Goal: Information Seeking & Learning: Learn about a topic

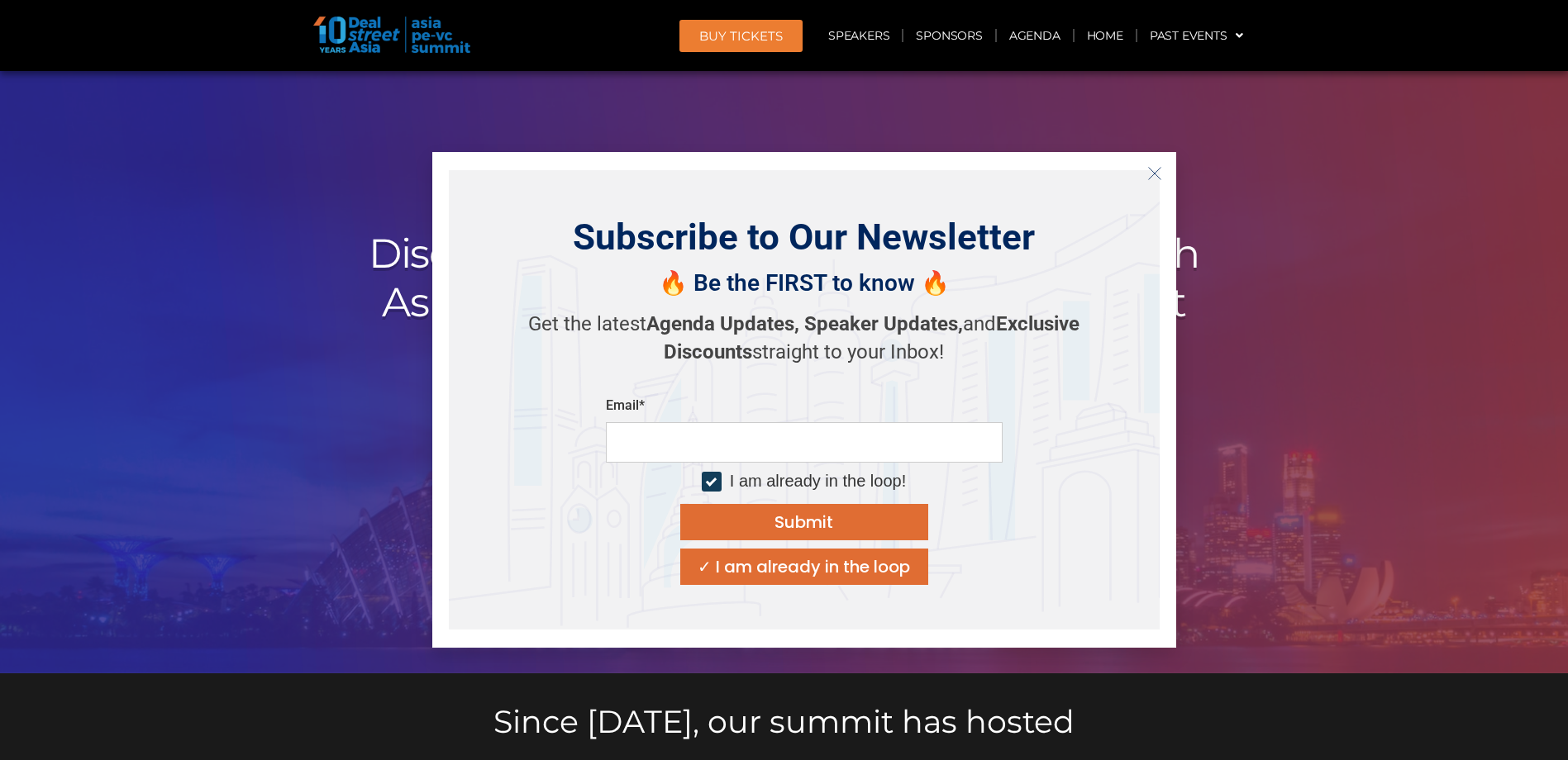
click at [653, 461] on input "email" at bounding box center [804, 442] width 397 height 41
type input "**********"
click at [805, 518] on div "Submit" at bounding box center [803, 522] width 59 height 16
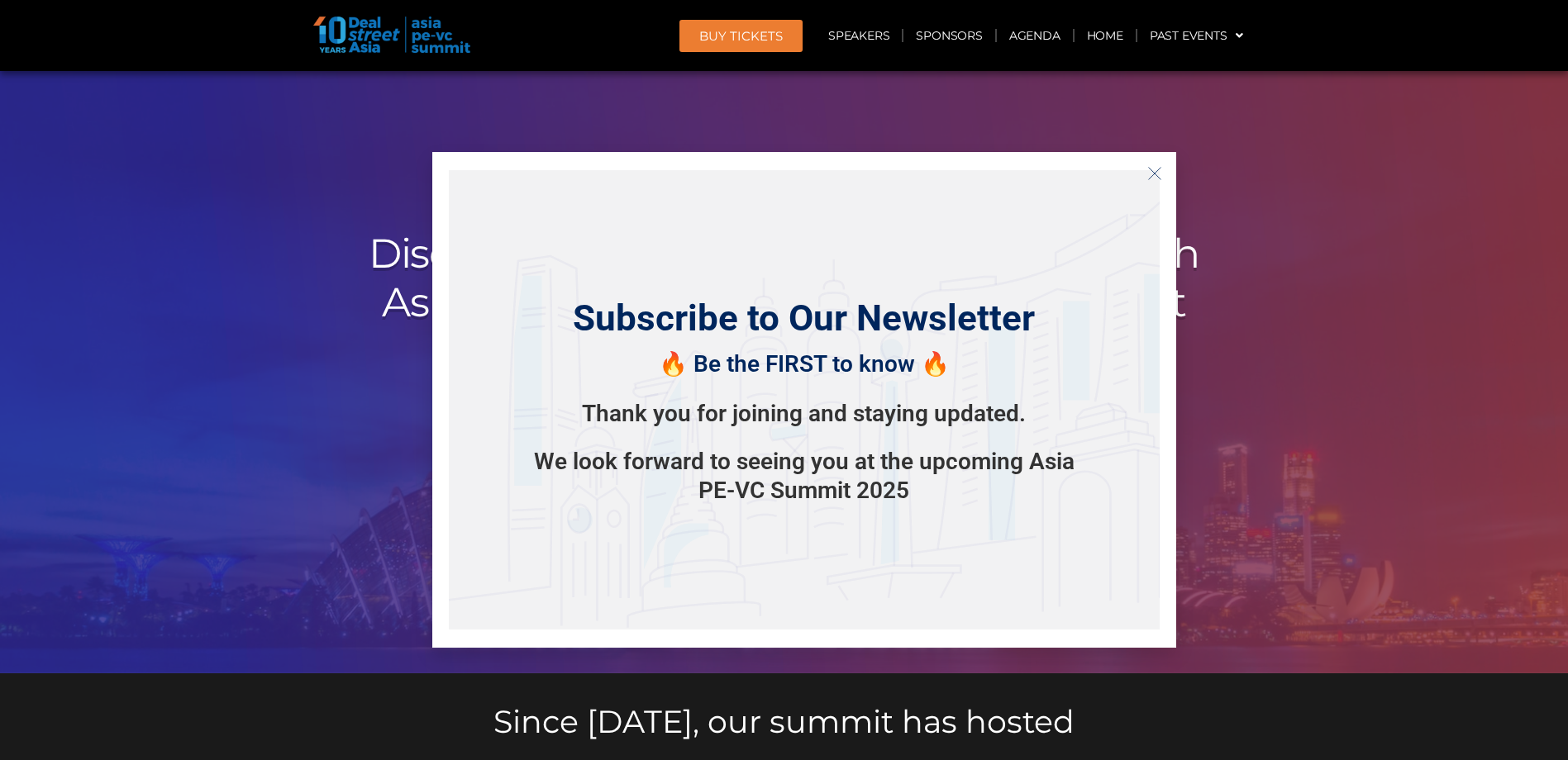
click at [1153, 168] on icon "Close" at bounding box center [1155, 173] width 15 height 15
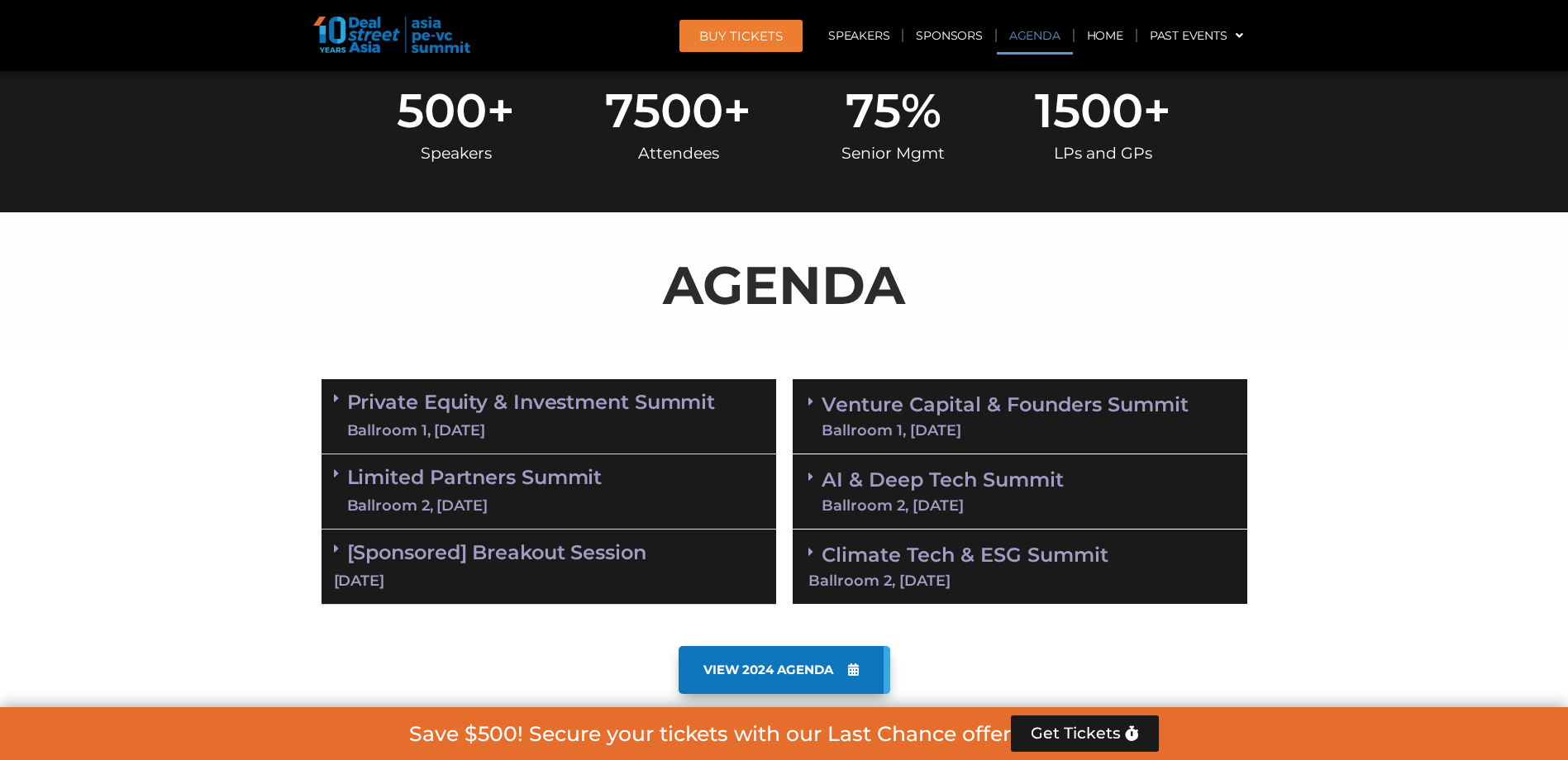
scroll to position [827, 0]
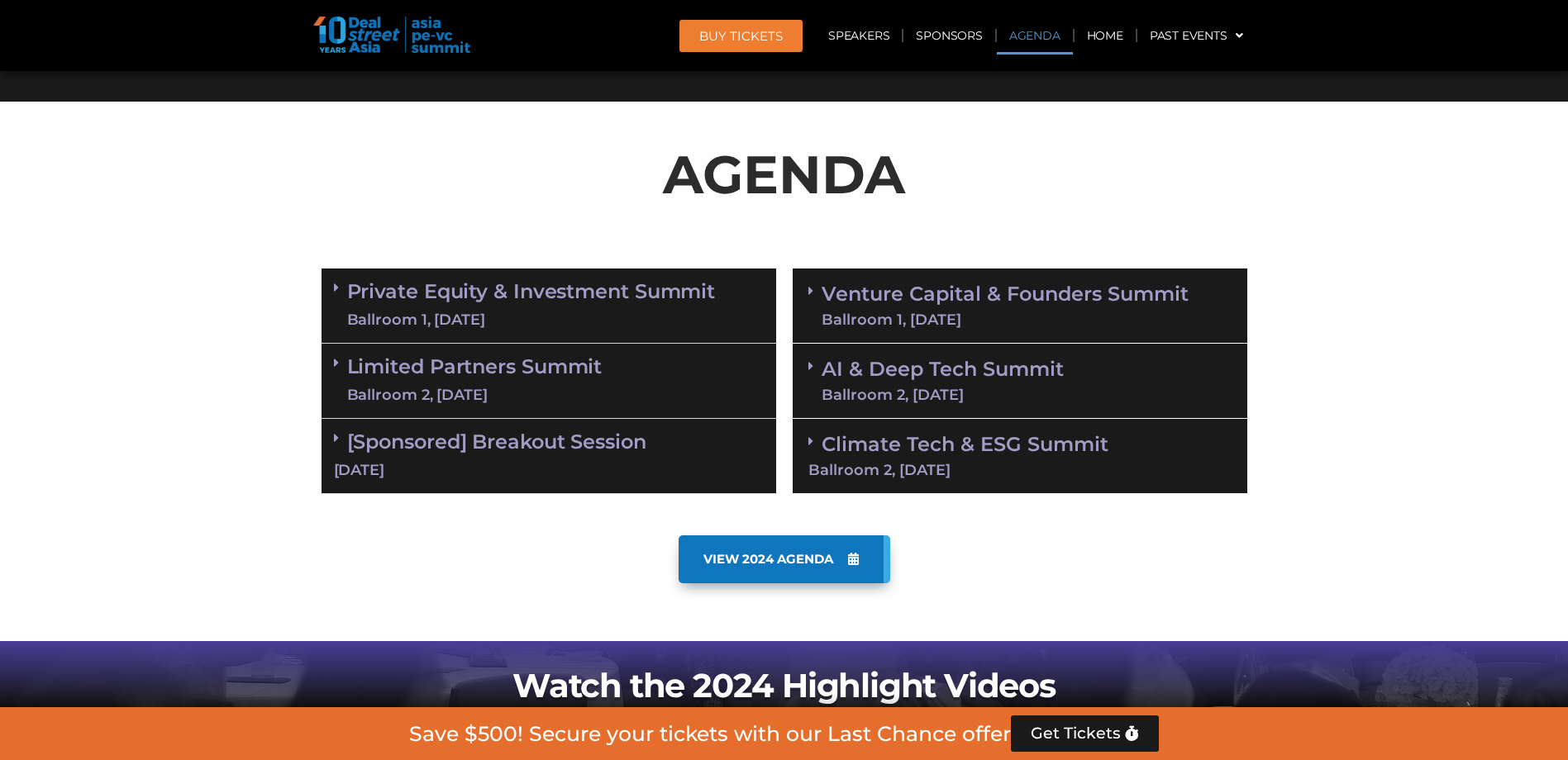
click at [476, 307] on link "Private Equity & Investment Summit Ballroom 1, 10 Sept" at bounding box center [530, 305] width 368 height 50
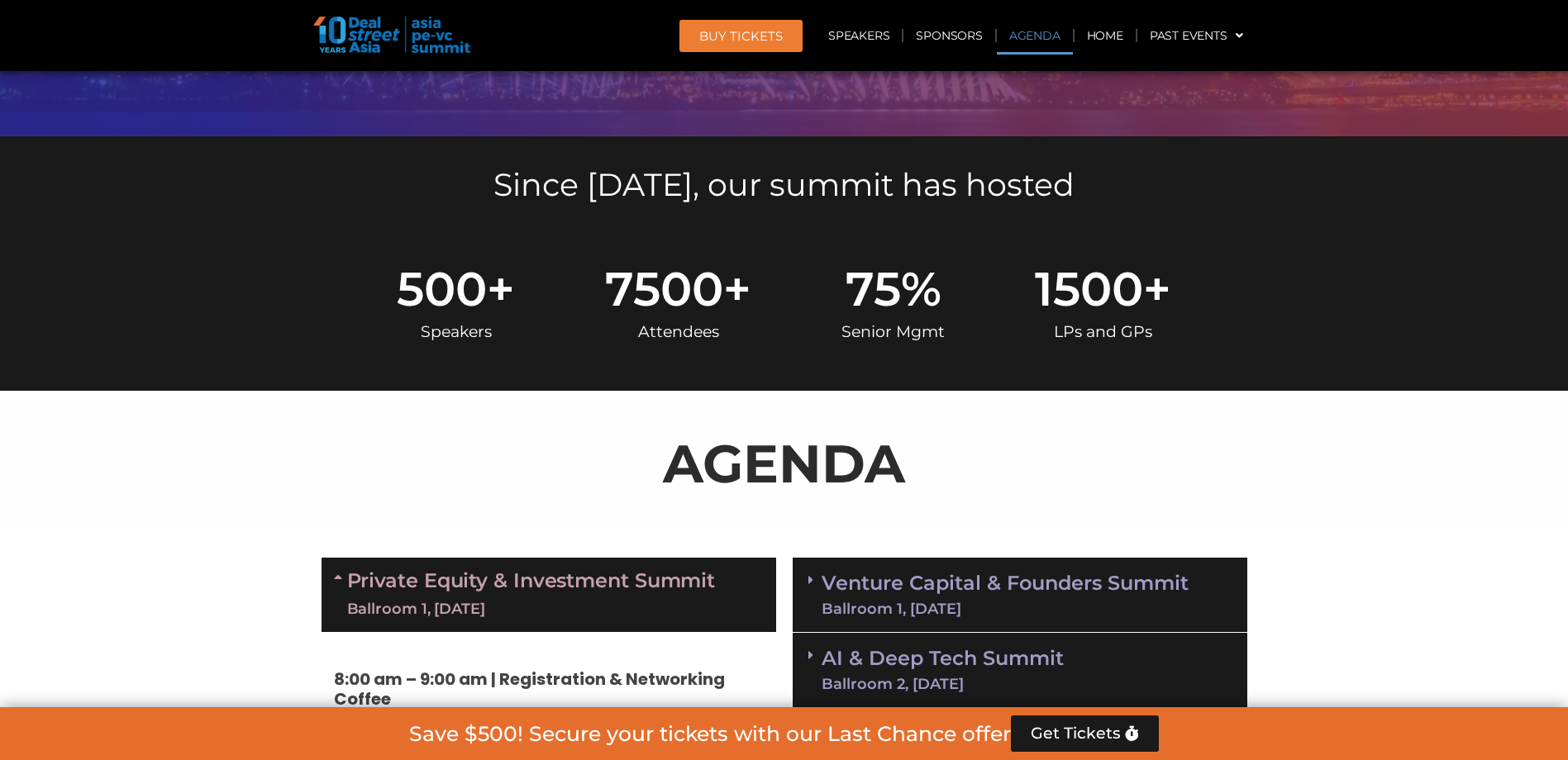
scroll to position [744, 0]
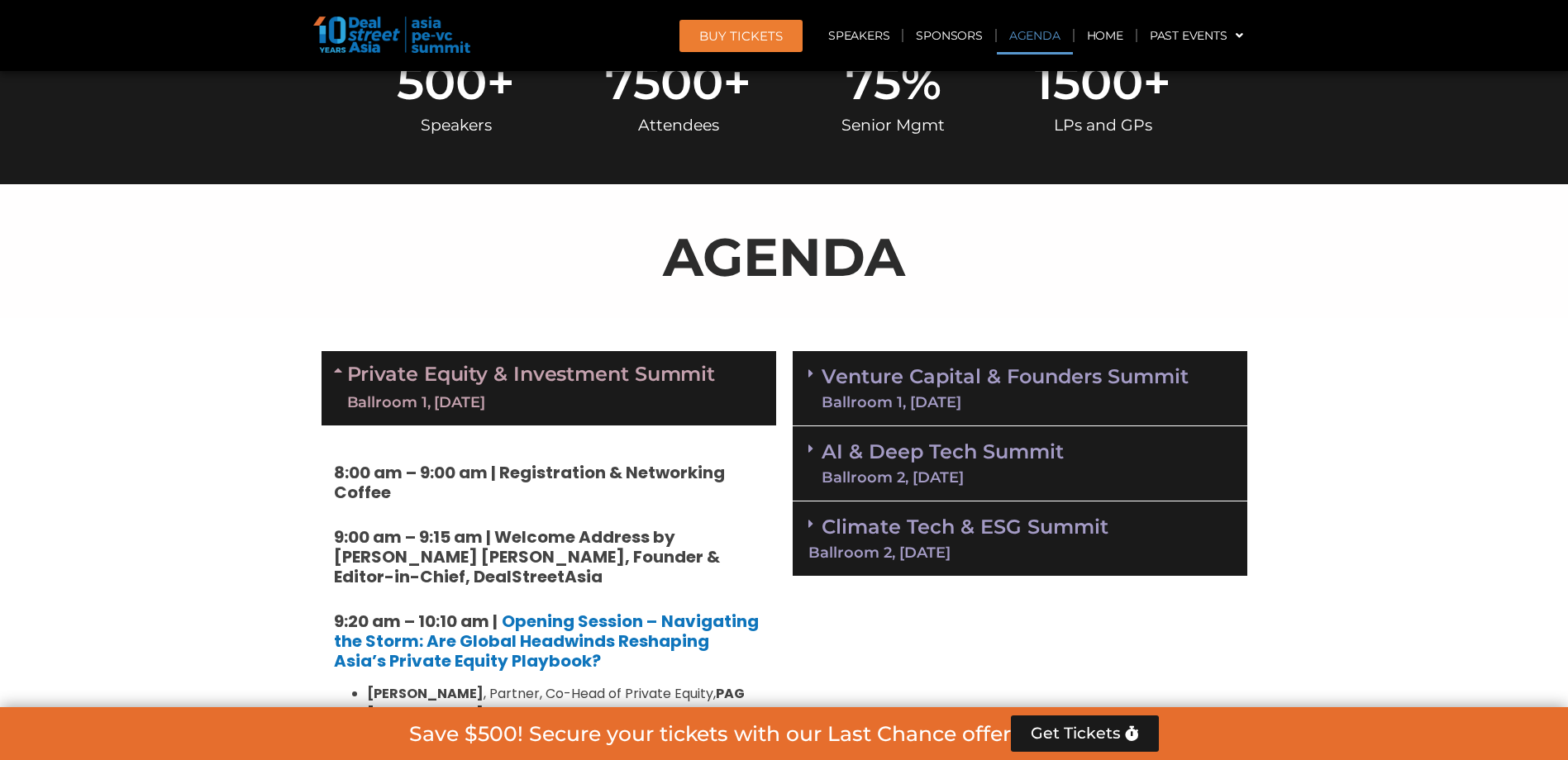
click at [633, 386] on link "Private Equity & Investment Summit Ballroom 1, 10 Sept" at bounding box center [530, 388] width 368 height 50
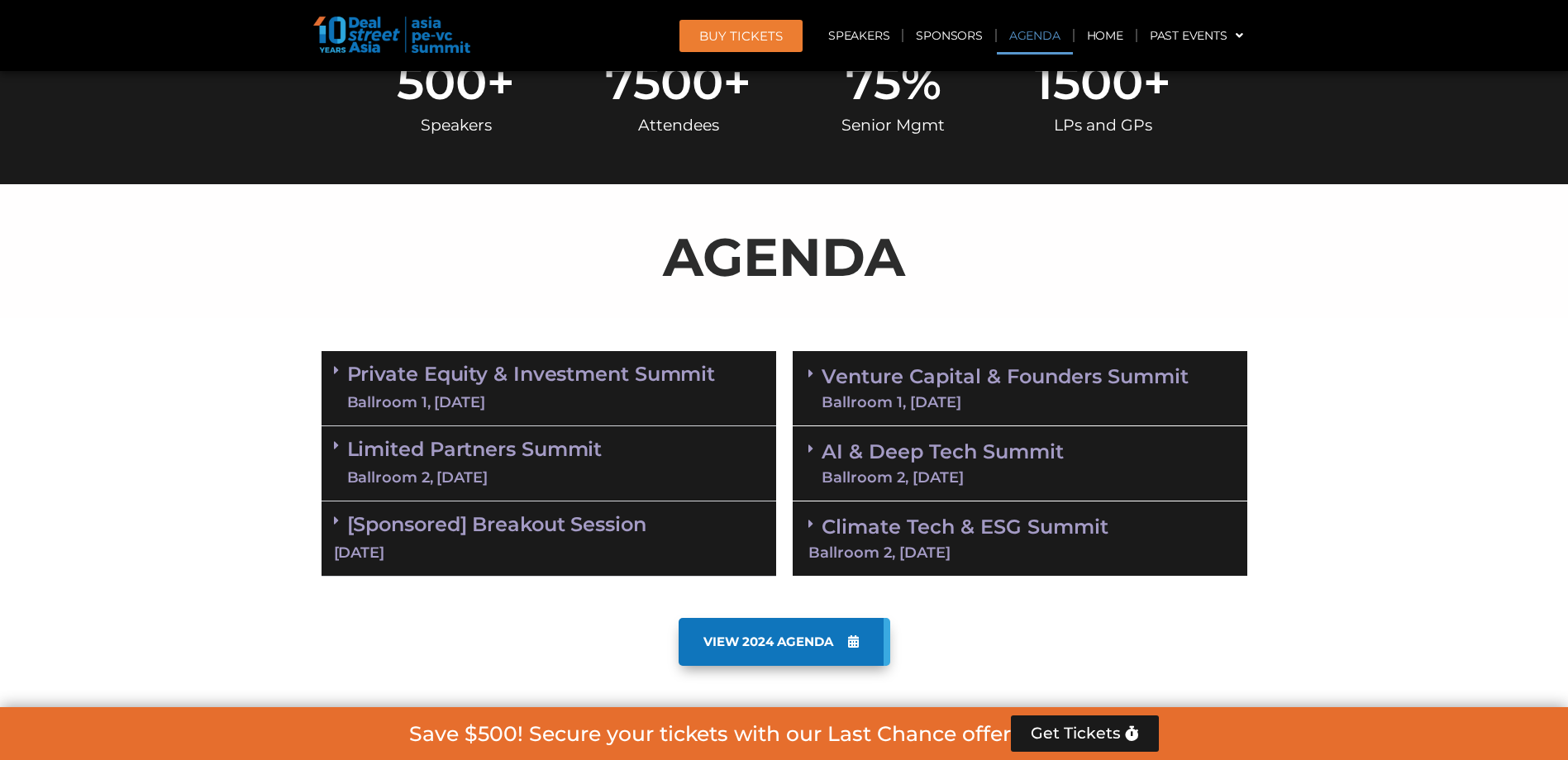
click at [564, 464] on link "Limited Partners Summit Ballroom 2, 10 Sept" at bounding box center [475, 463] width 256 height 50
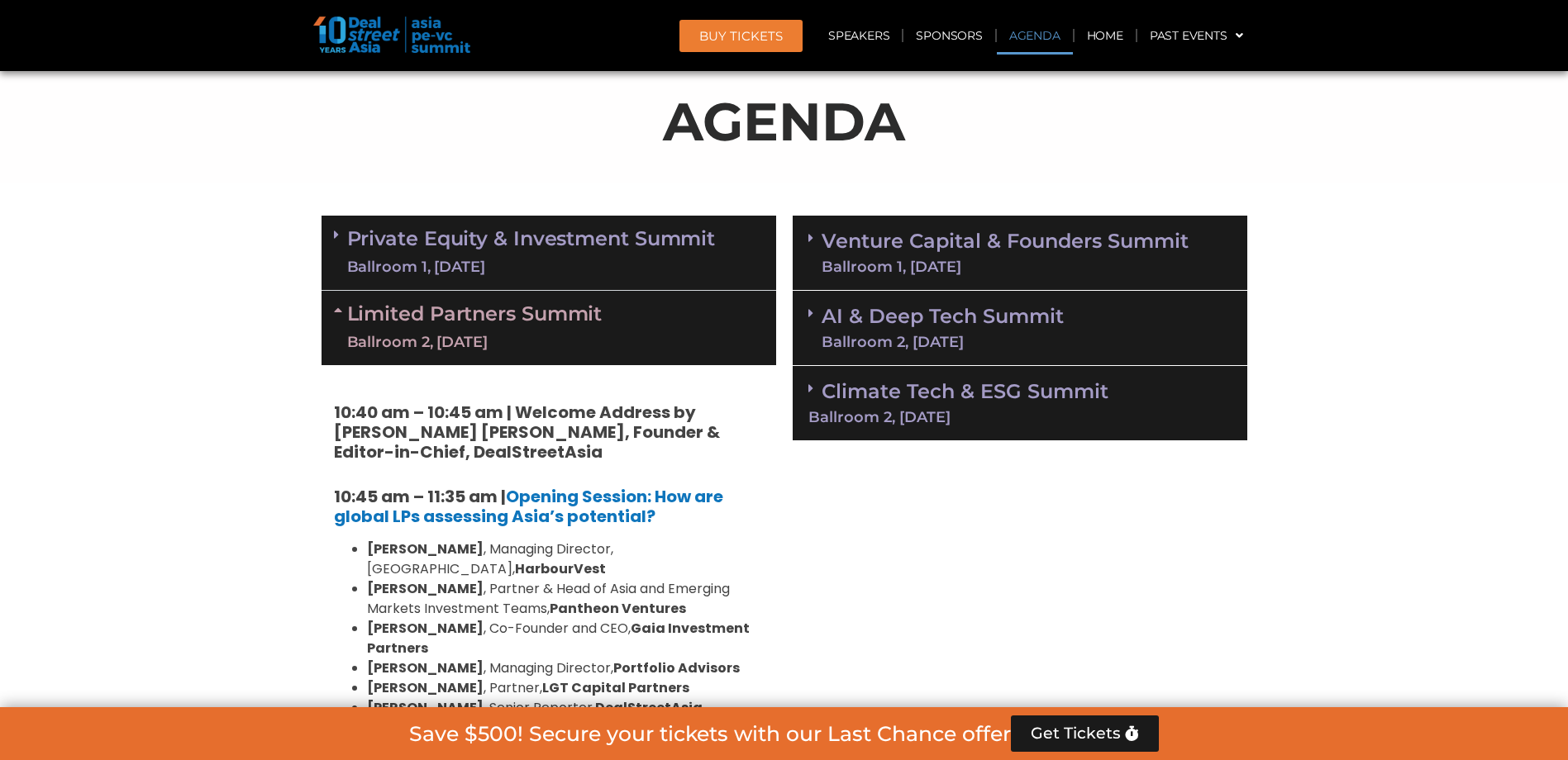
scroll to position [909, 0]
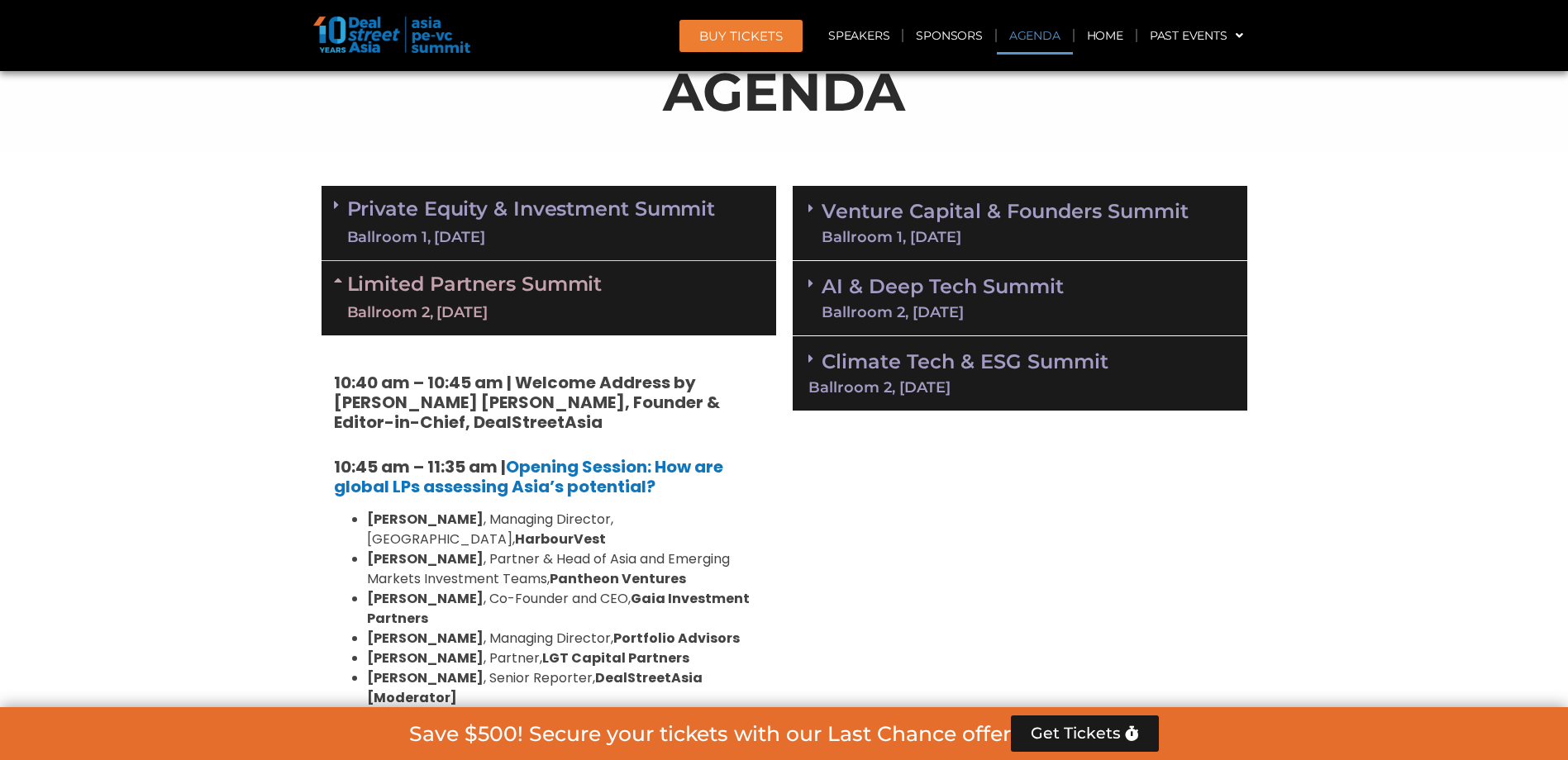
click at [584, 228] on div "Ballroom 1, [DATE]" at bounding box center [530, 237] width 368 height 21
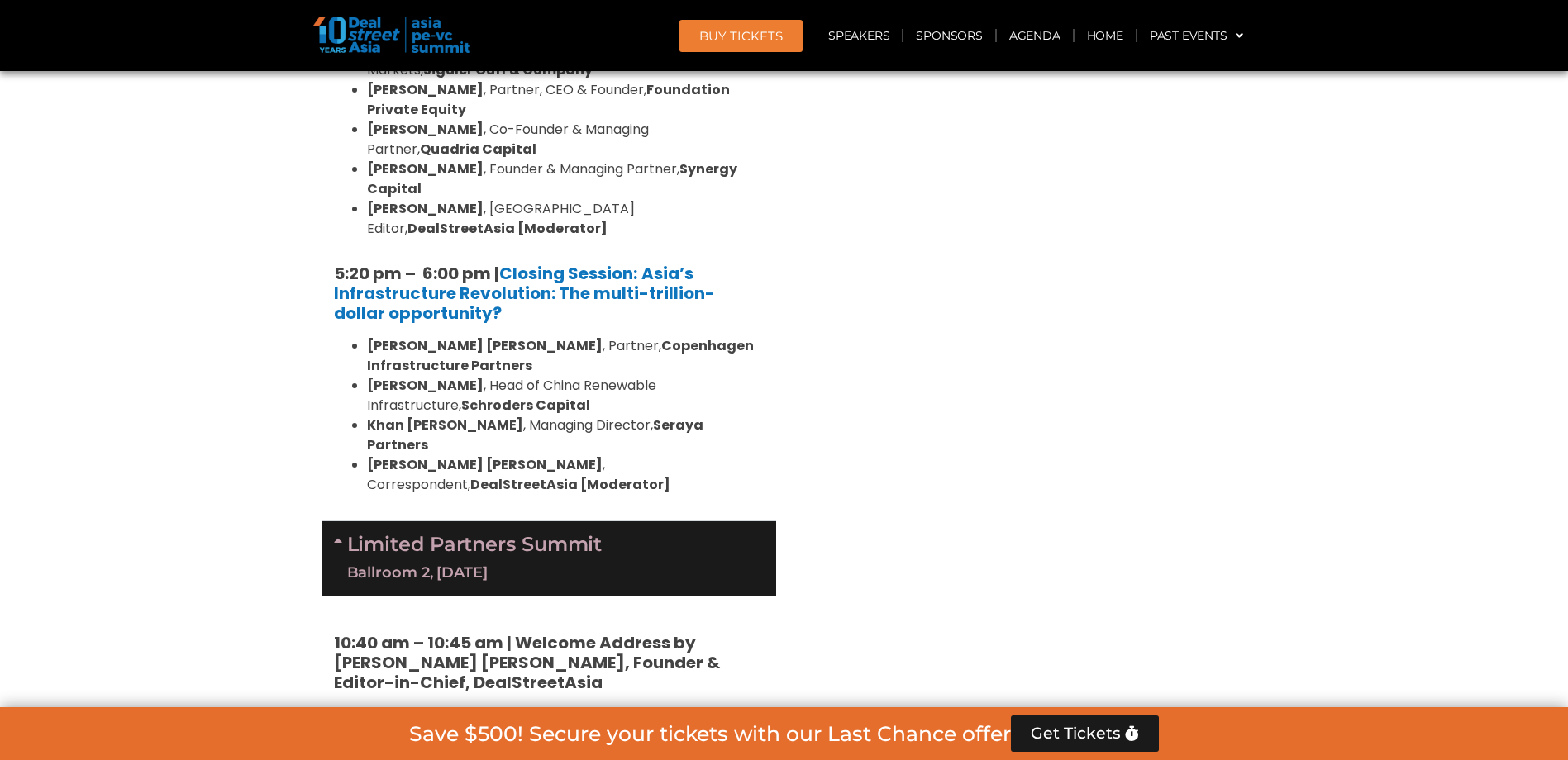
scroll to position [3224, 0]
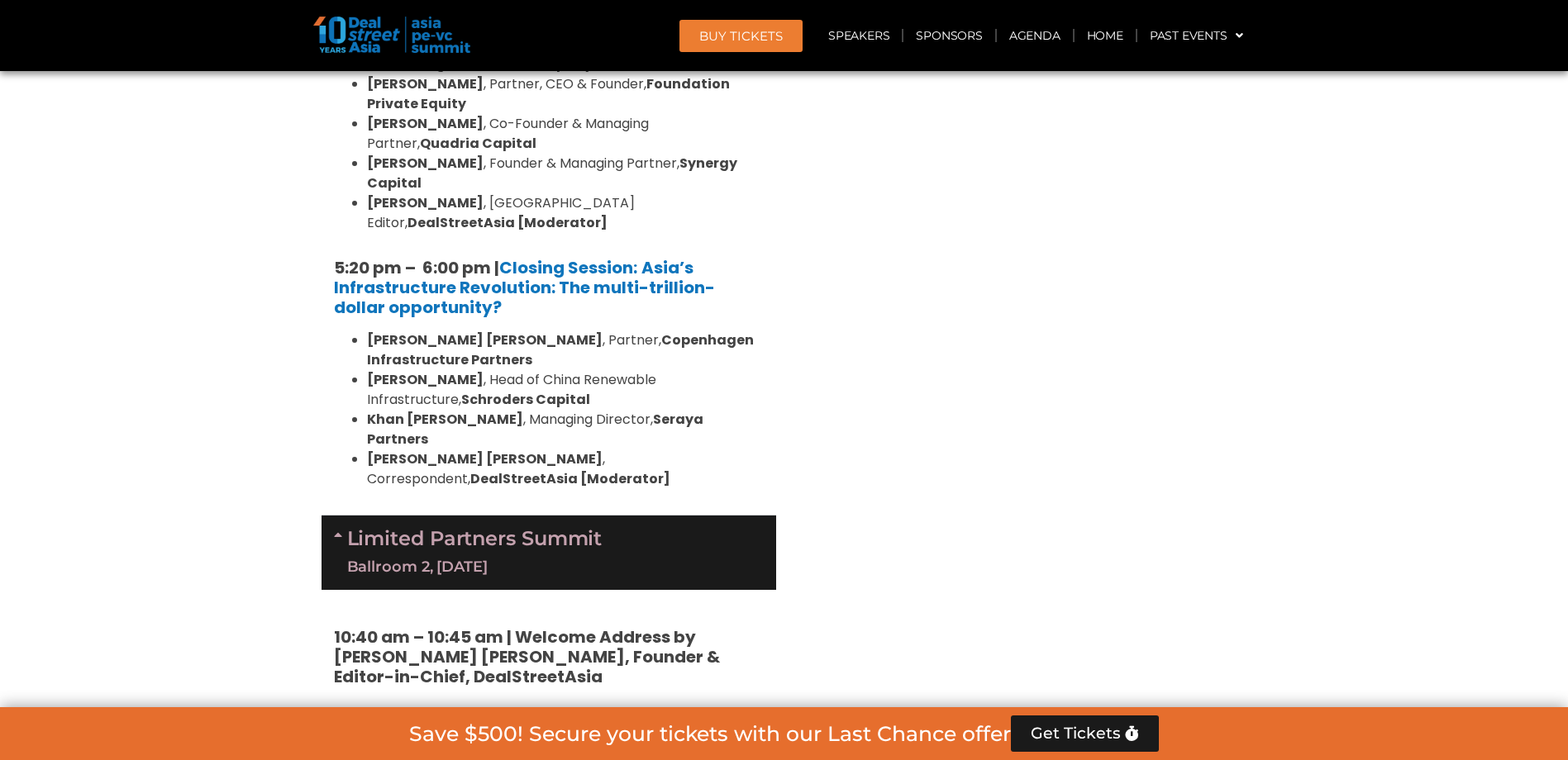
click at [588, 516] on div "Limited Partners Summit Ballroom 2, 10 Sept" at bounding box center [548, 553] width 455 height 75
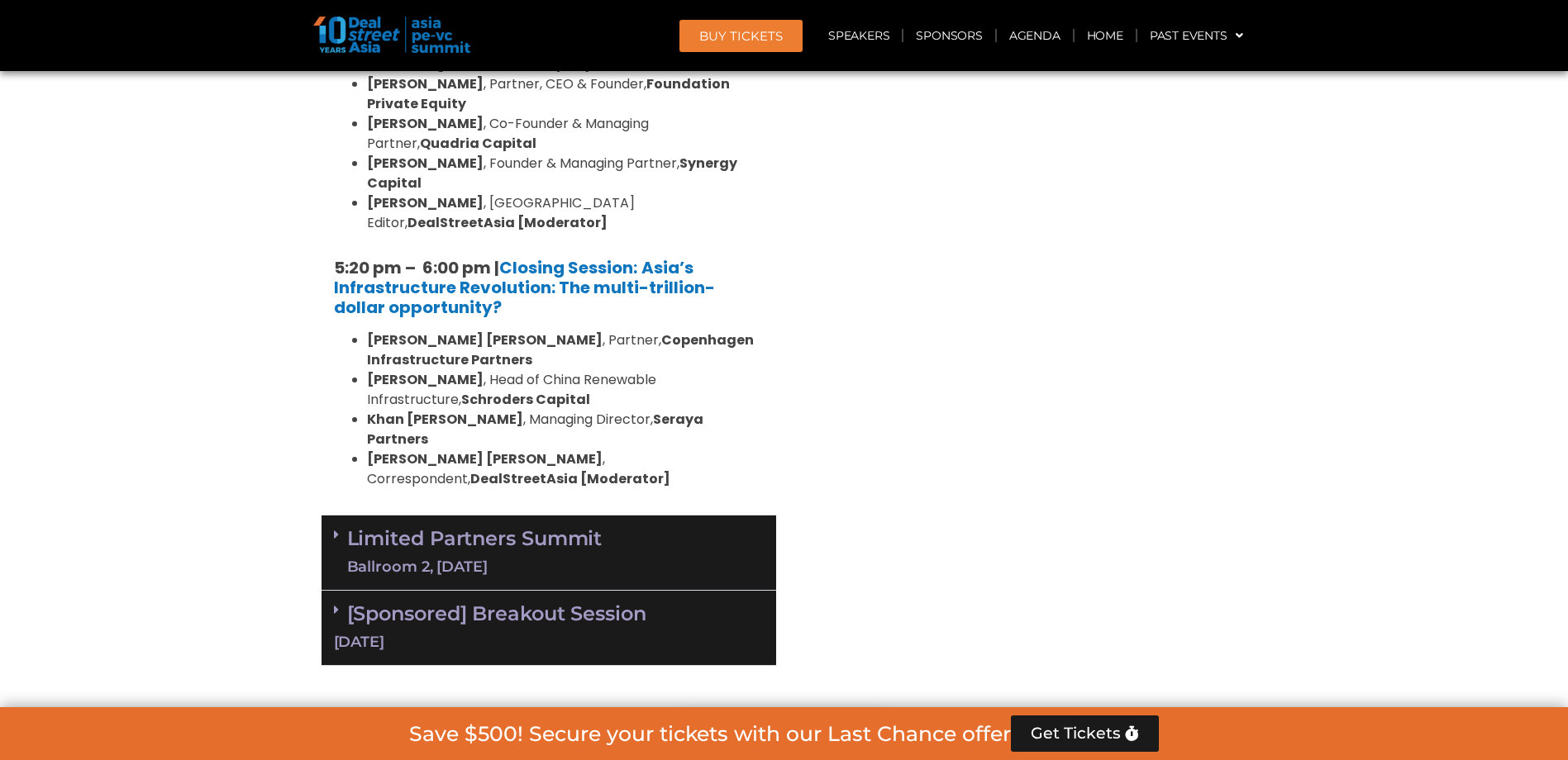
click at [588, 516] on div "Limited Partners Summit Ballroom 2, 10 Sept" at bounding box center [548, 554] width 455 height 76
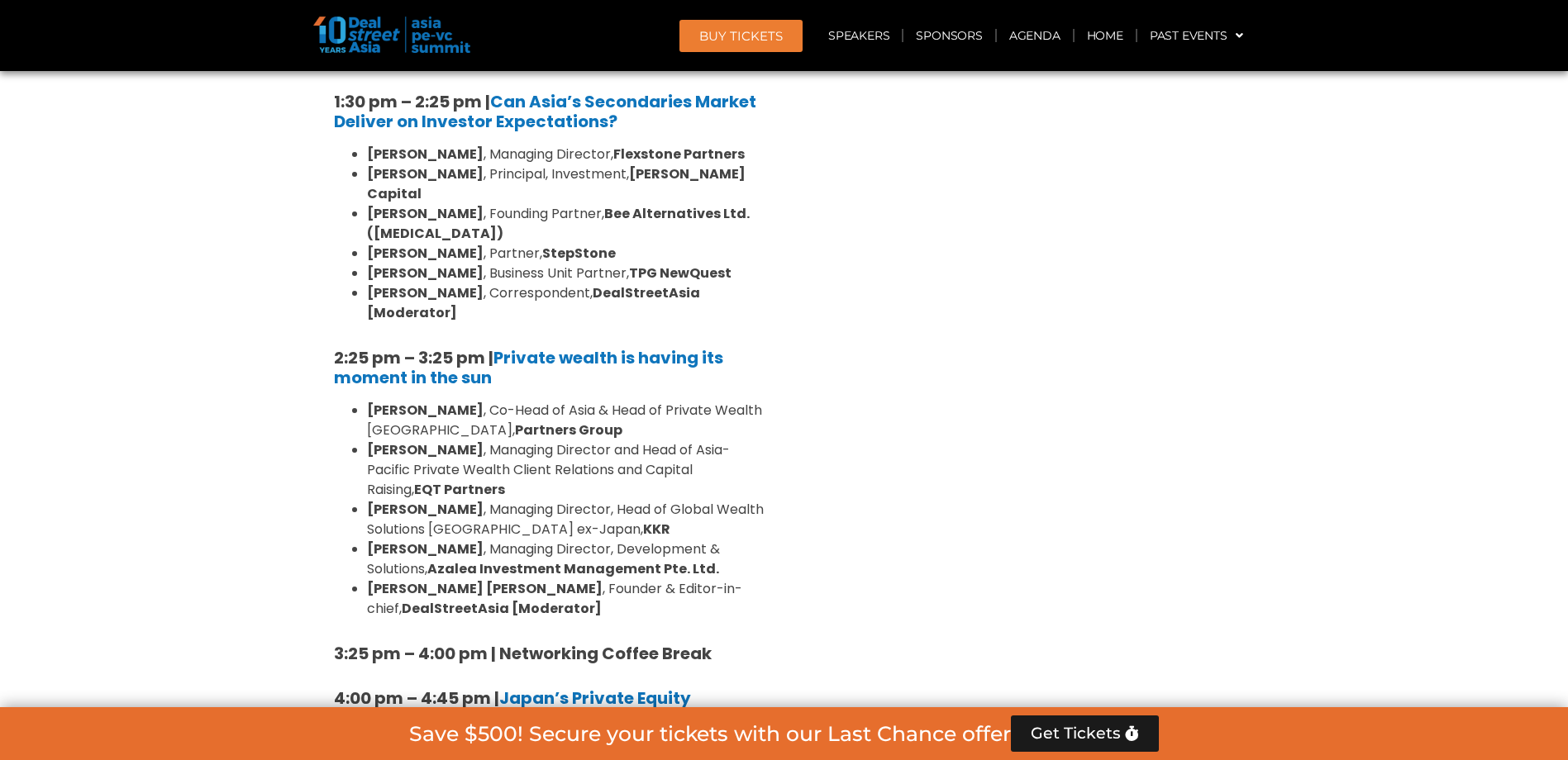
scroll to position [4793, 0]
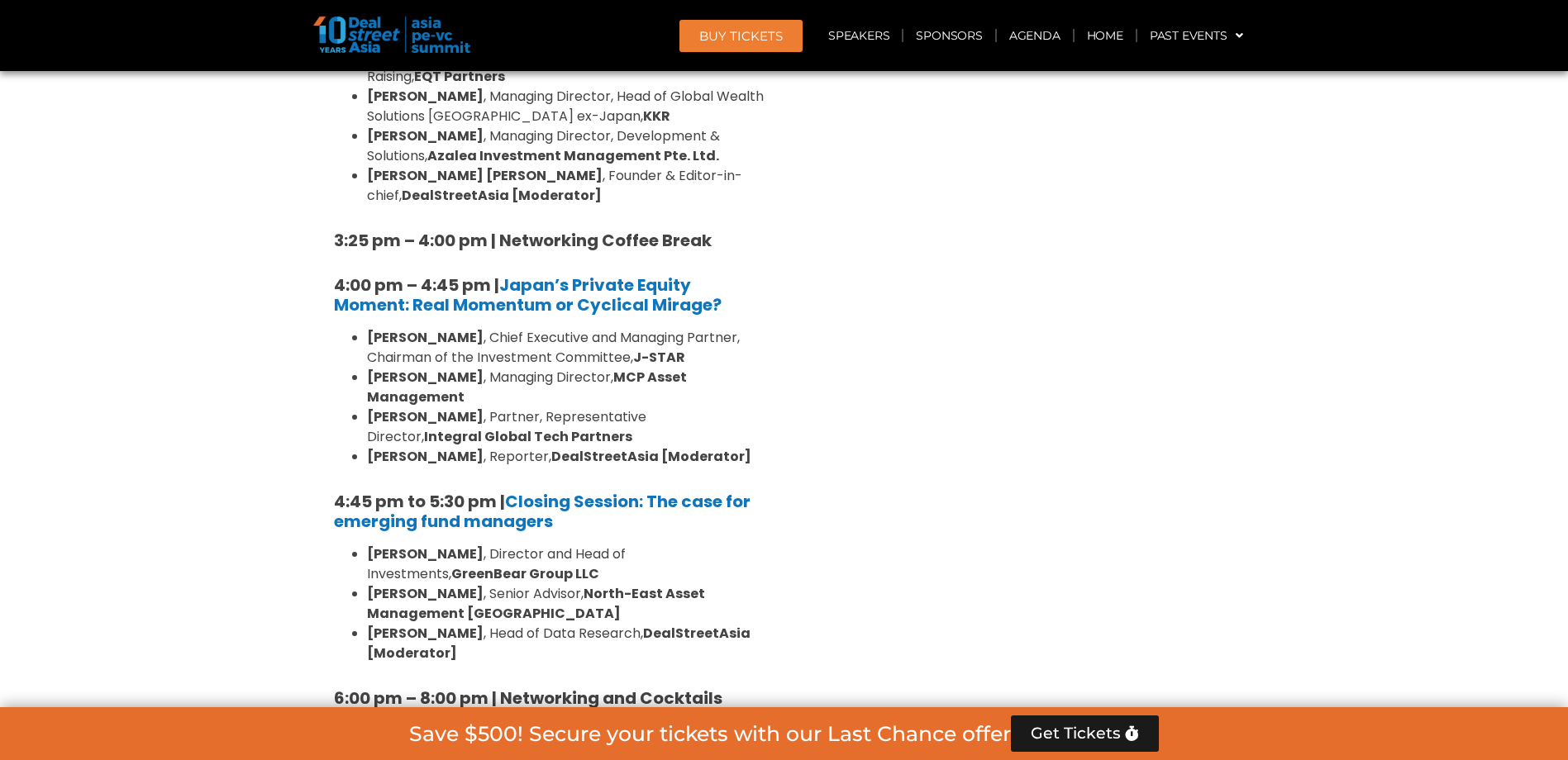
click at [569, 746] on link "[Sponsored] Breakout Session 10 Sept" at bounding box center [548, 771] width 430 height 51
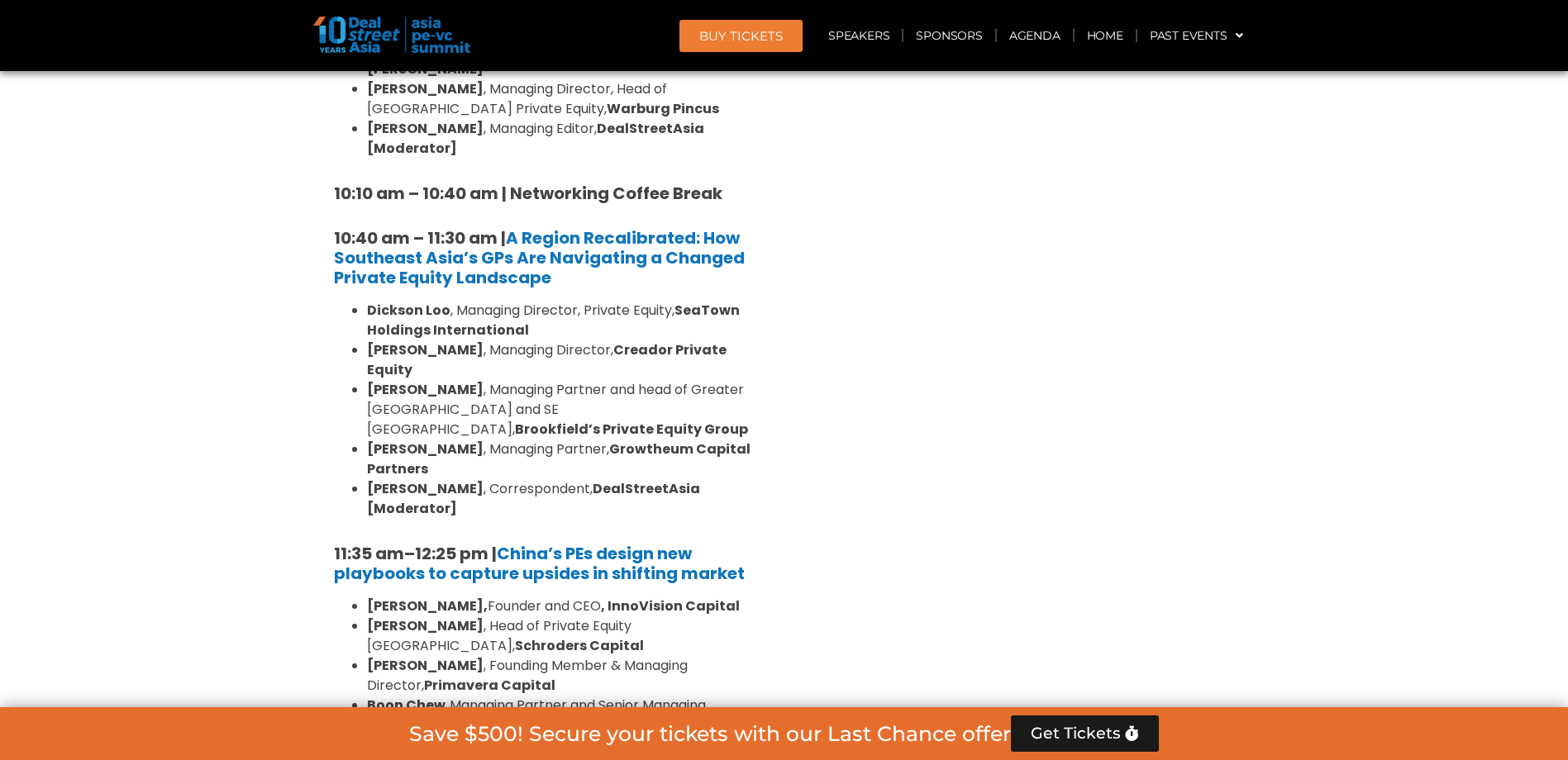
scroll to position [909, 0]
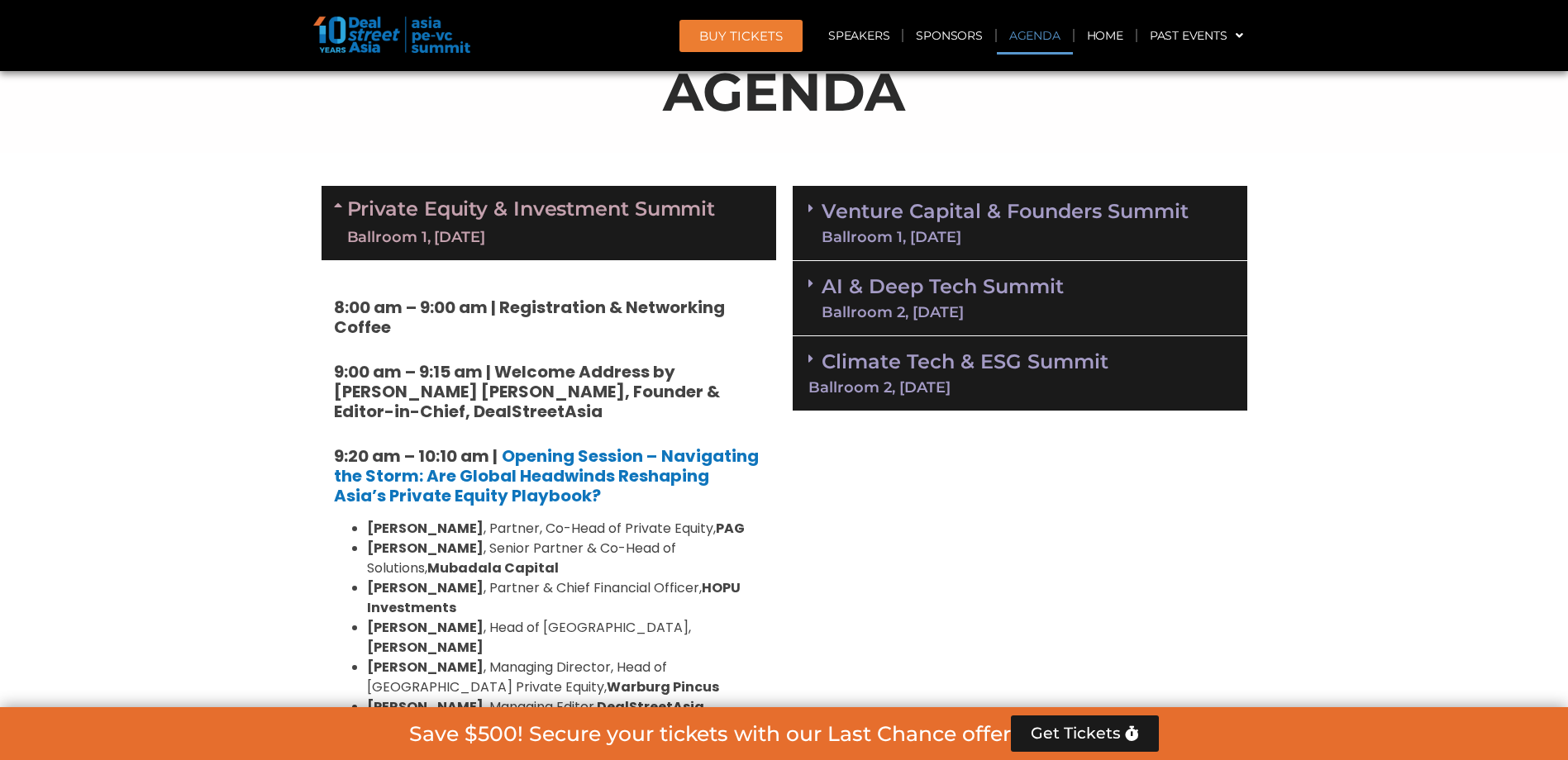
click at [849, 235] on div "Ballroom 1, [DATE]" at bounding box center [1005, 237] width 367 height 15
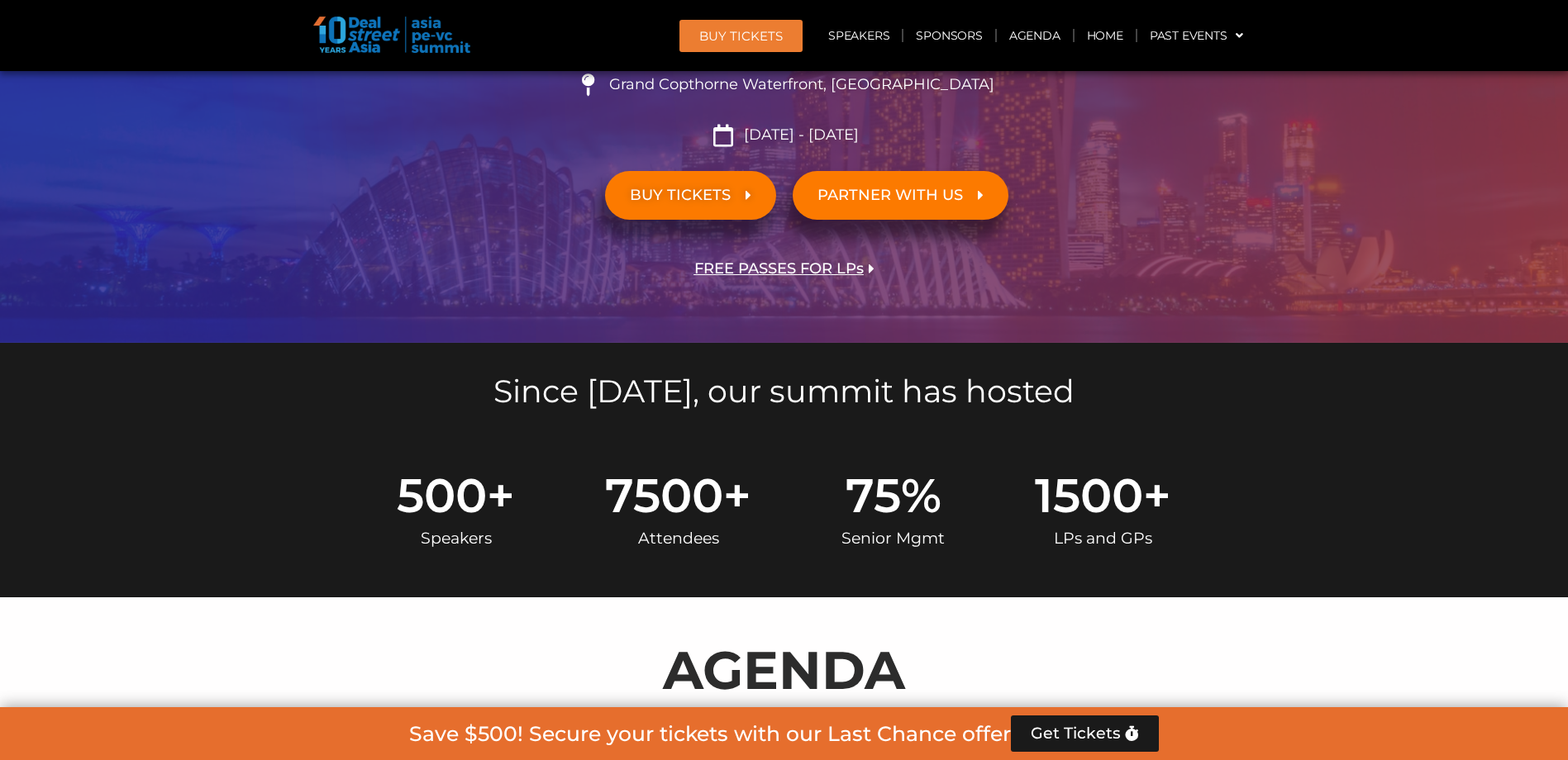
scroll to position [744, 0]
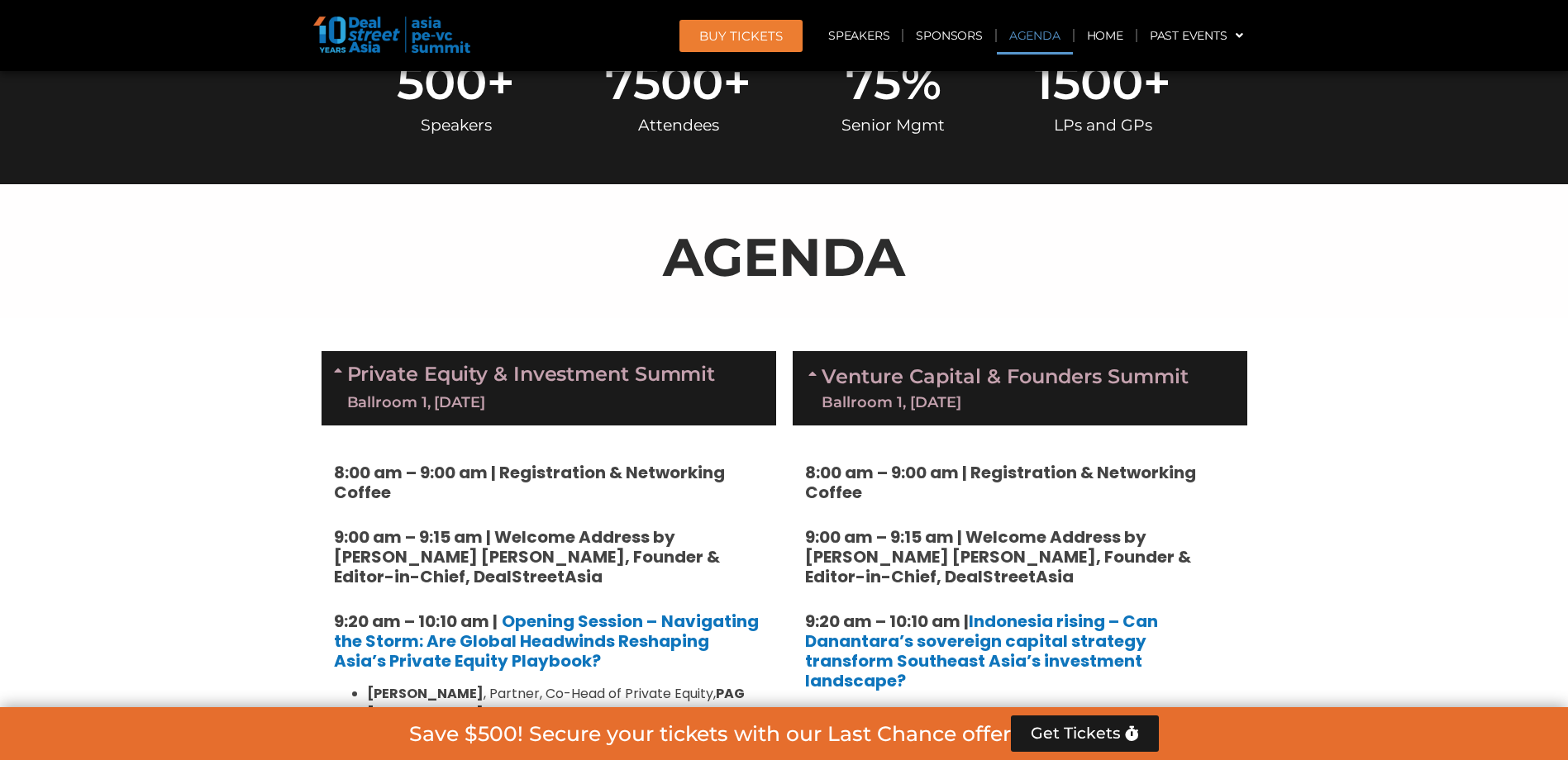
click at [578, 378] on link "Private Equity & Investment Summit Ballroom 1, 10 Sept" at bounding box center [530, 388] width 368 height 50
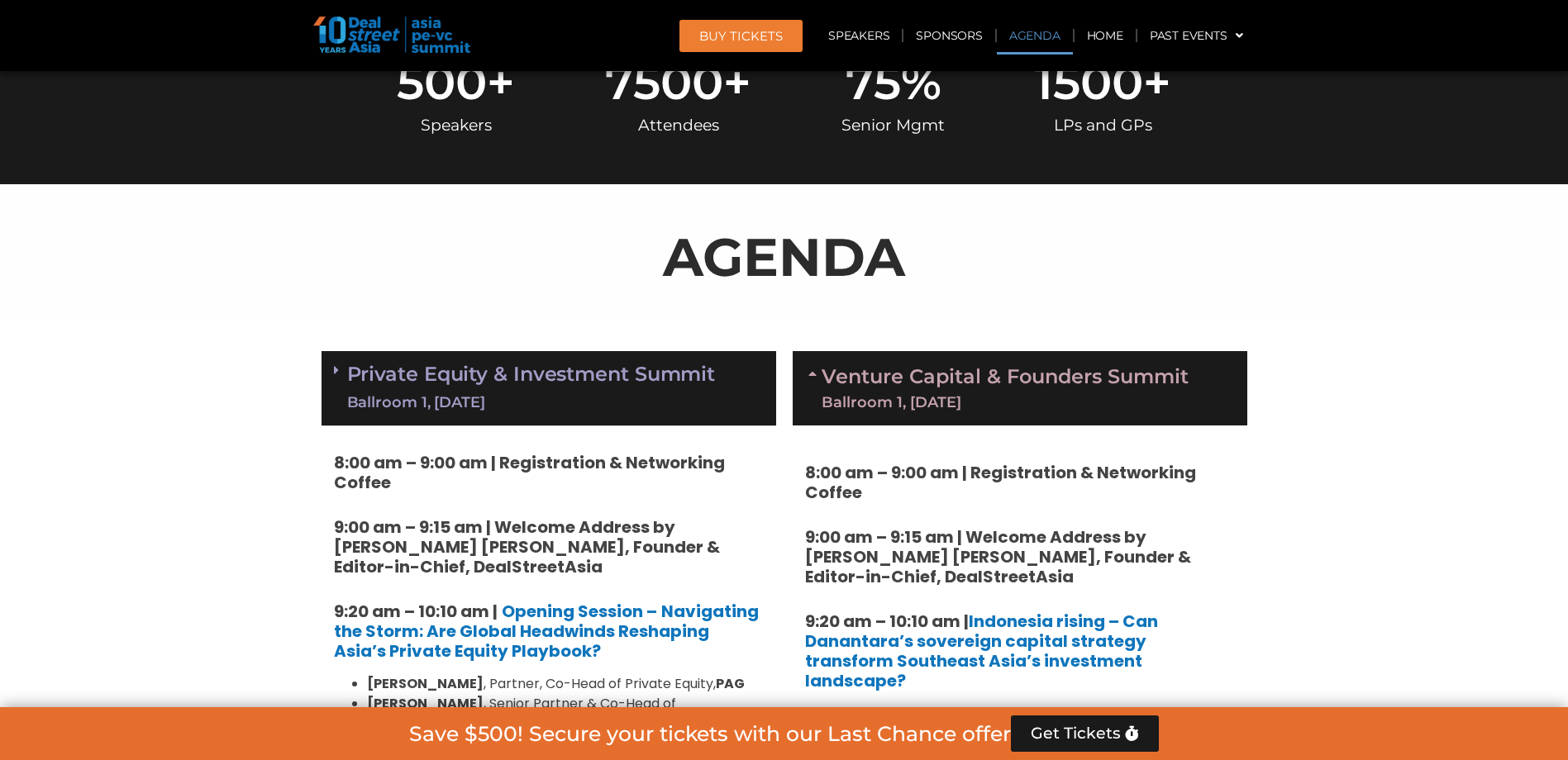
click at [873, 376] on link "Venture Capital & Founders​ Summit Ballroom 1, 11 Sept" at bounding box center [1005, 389] width 367 height 43
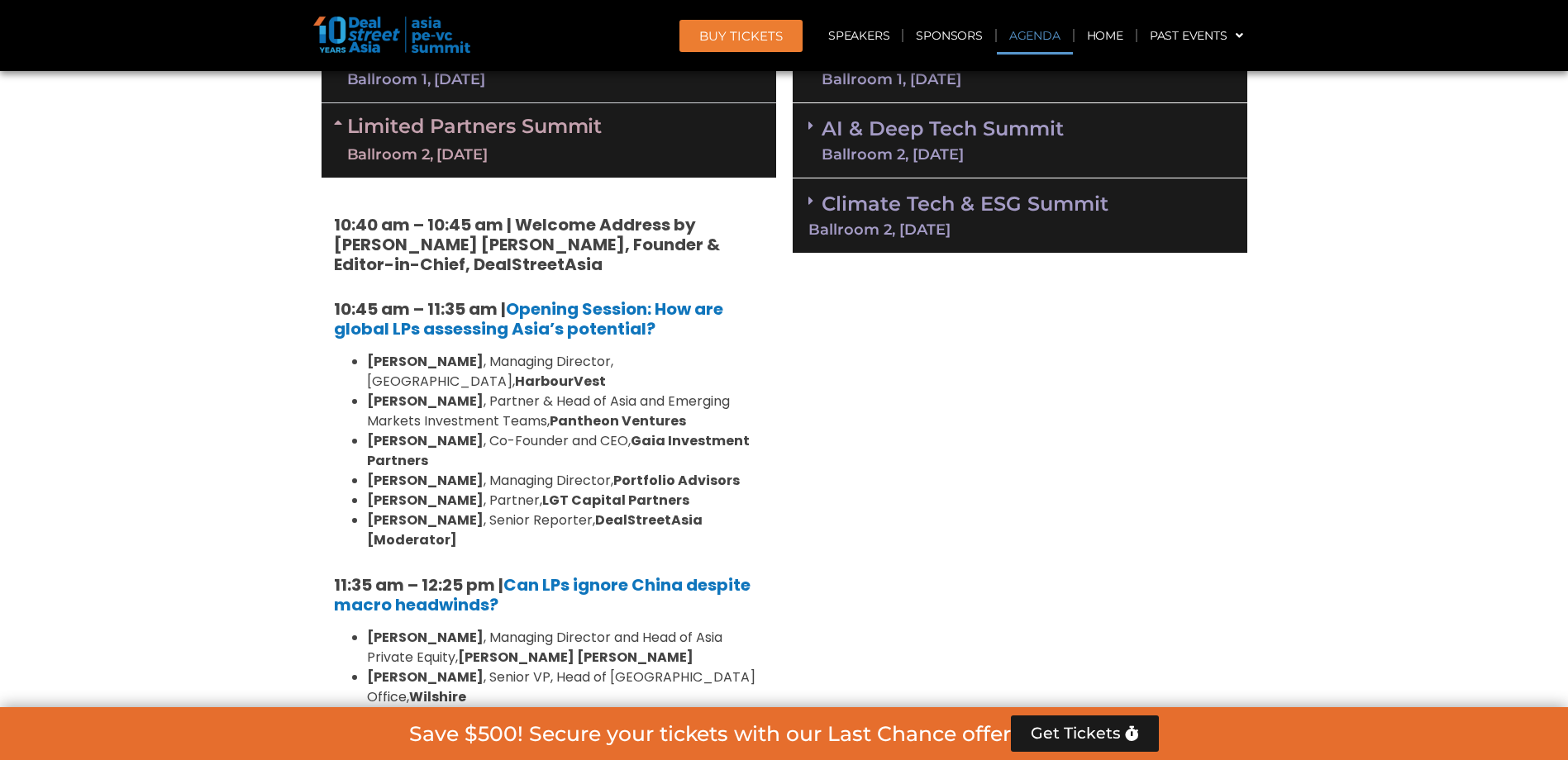
scroll to position [1074, 0]
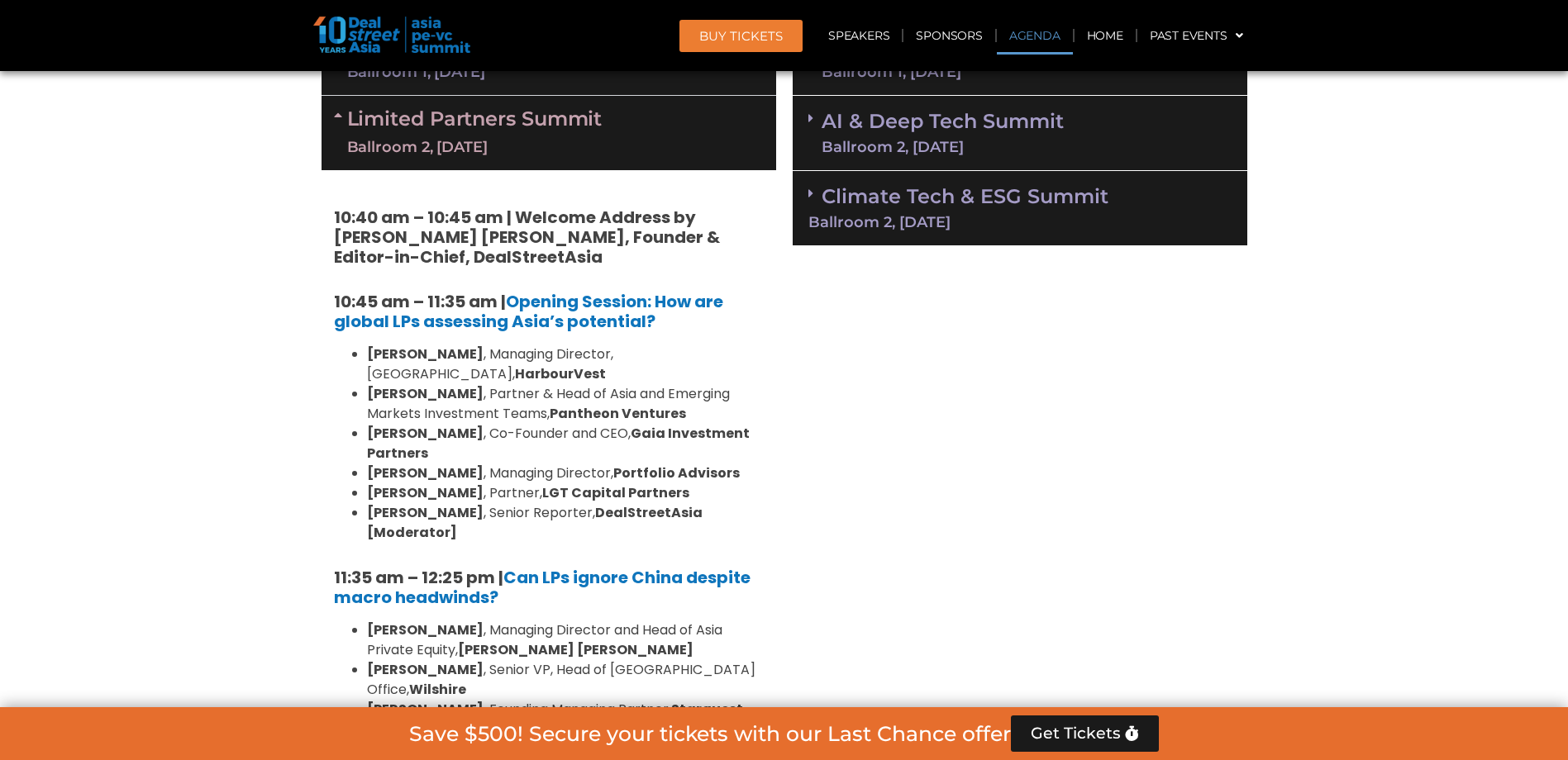
click at [573, 143] on div "Ballroom 2, [DATE]" at bounding box center [475, 147] width 256 height 21
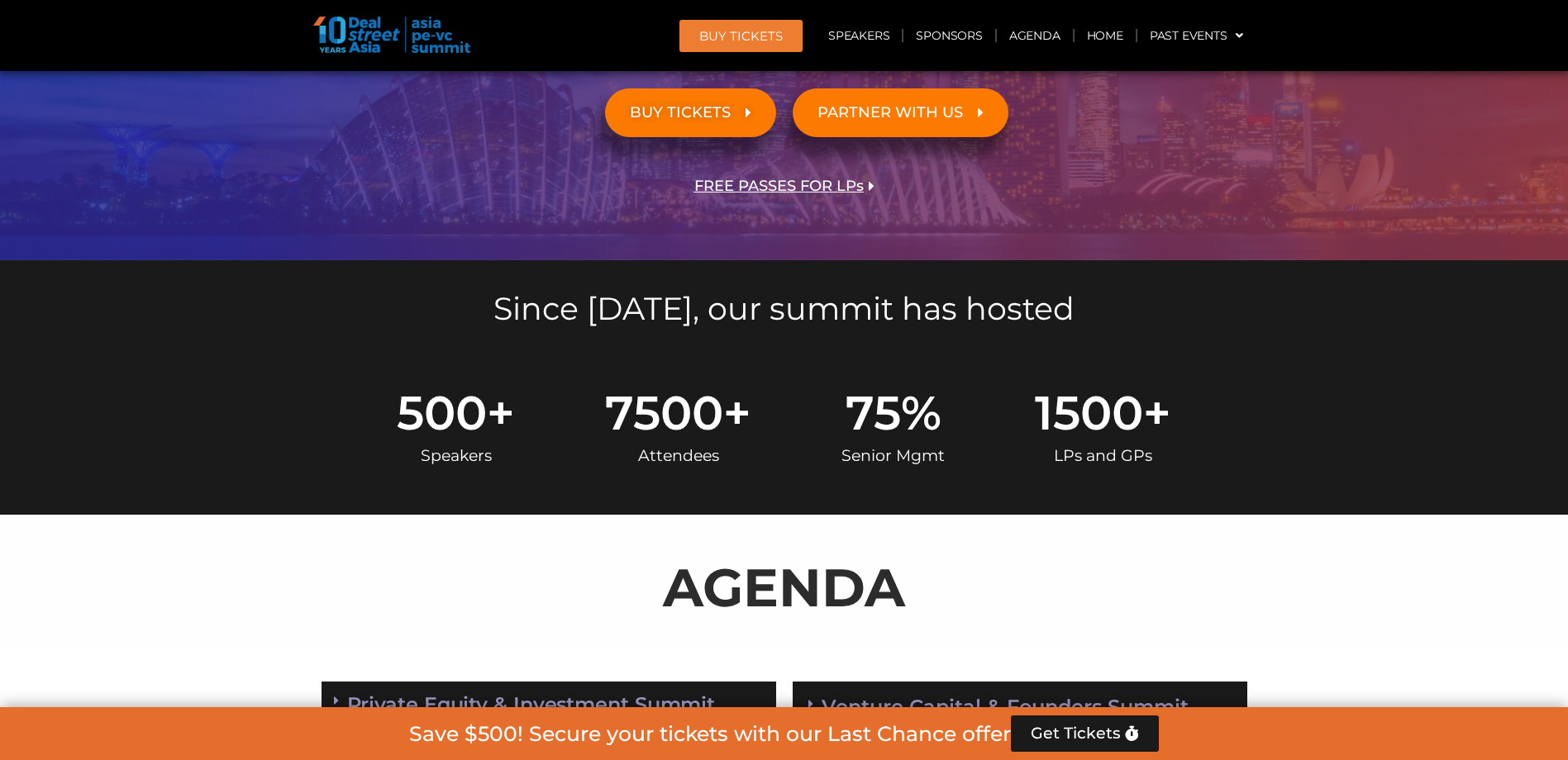
scroll to position [0, 0]
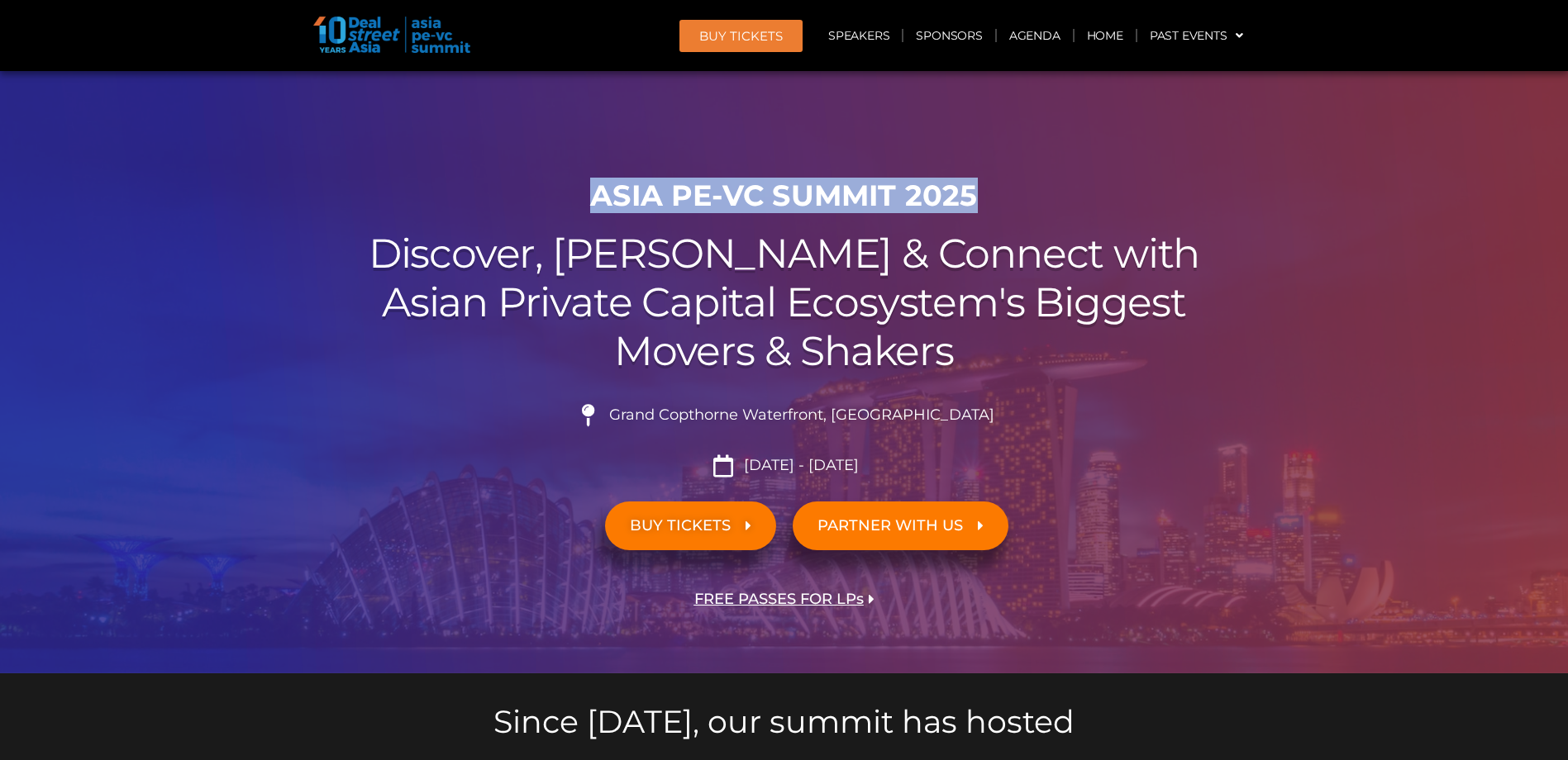
drag, startPoint x: 592, startPoint y: 196, endPoint x: 1008, endPoint y: 195, distance: 416.0
click at [1008, 195] on h1 "ASIA PE-VC Summit 2025" at bounding box center [784, 195] width 926 height 35
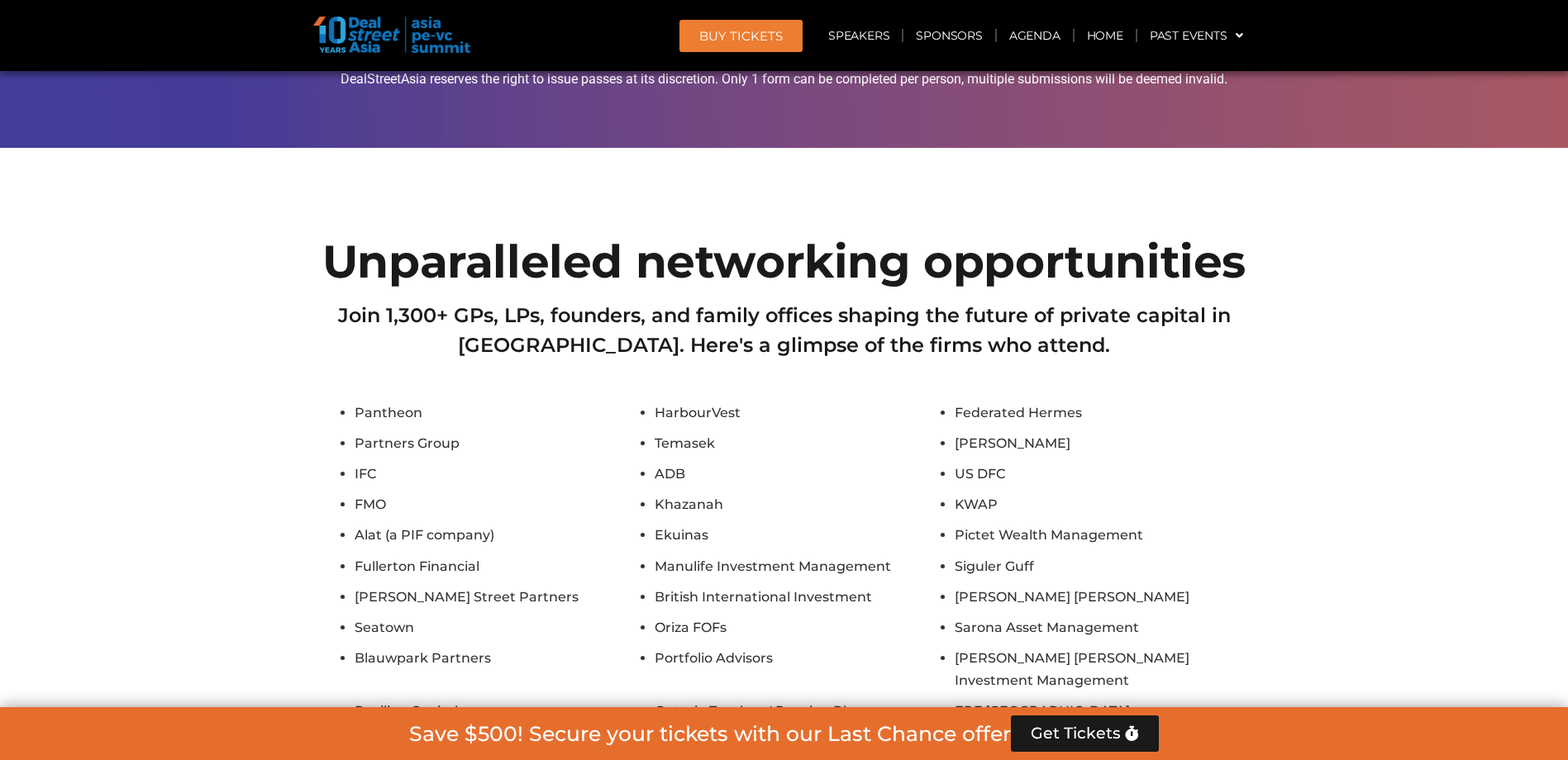
scroll to position [12927, 0]
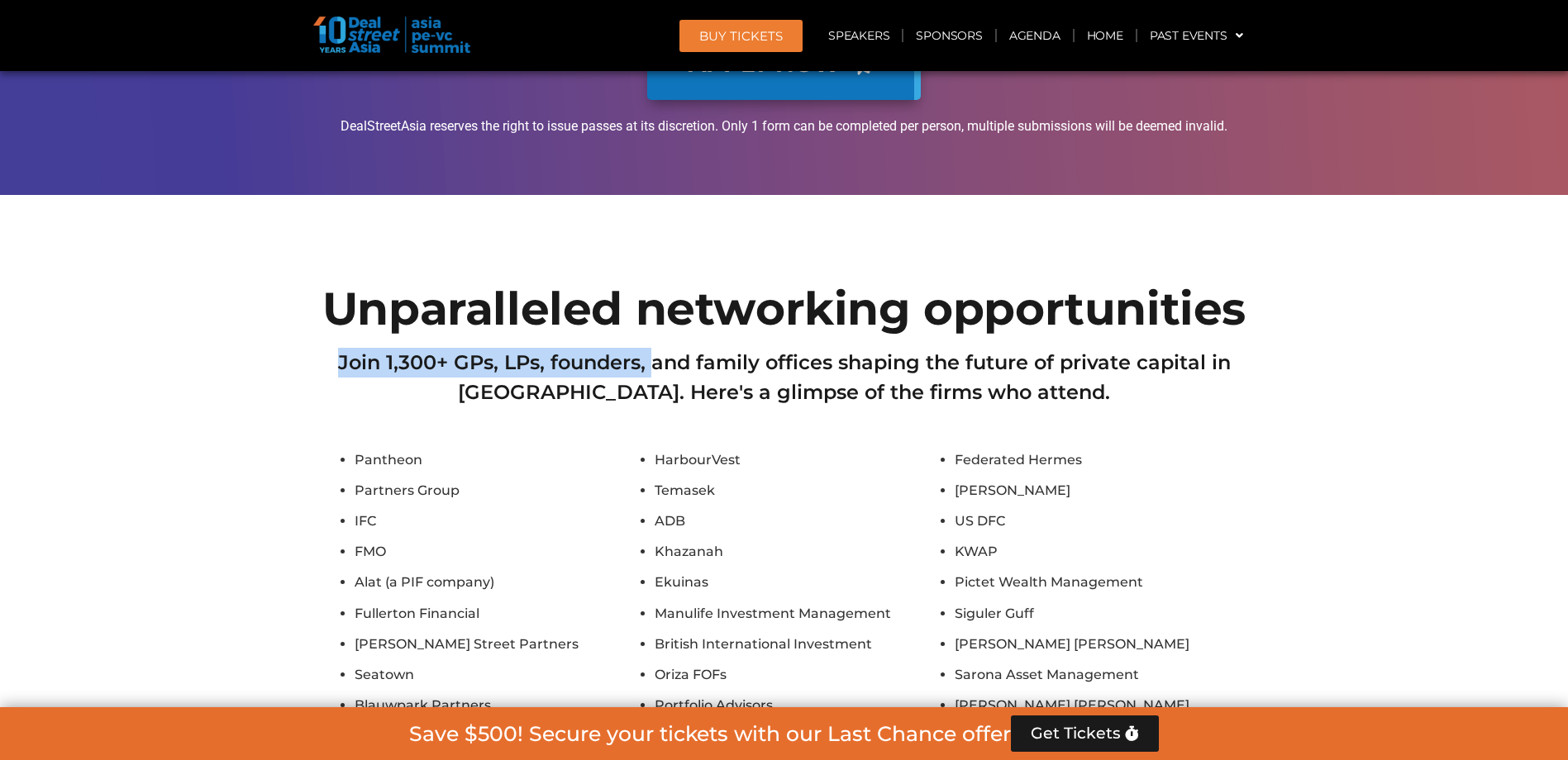
drag, startPoint x: 341, startPoint y: 195, endPoint x: 657, endPoint y: 203, distance: 316.1
click at [657, 348] on h2 "Join 1,300+ GPs, LPs, founders, and family offices shaping the future of privat…" at bounding box center [784, 377] width 926 height 59
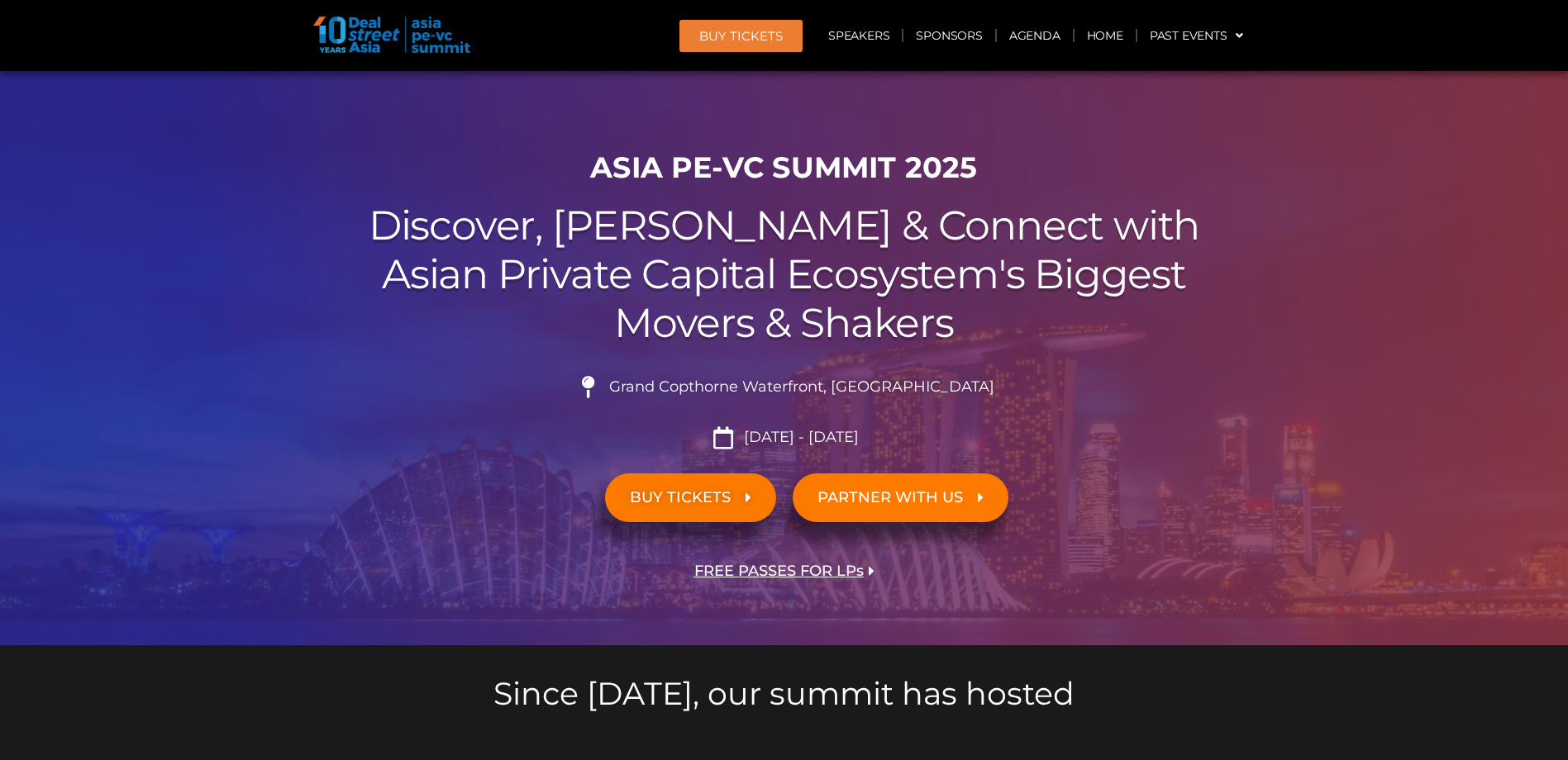
scroll to position [0, 0]
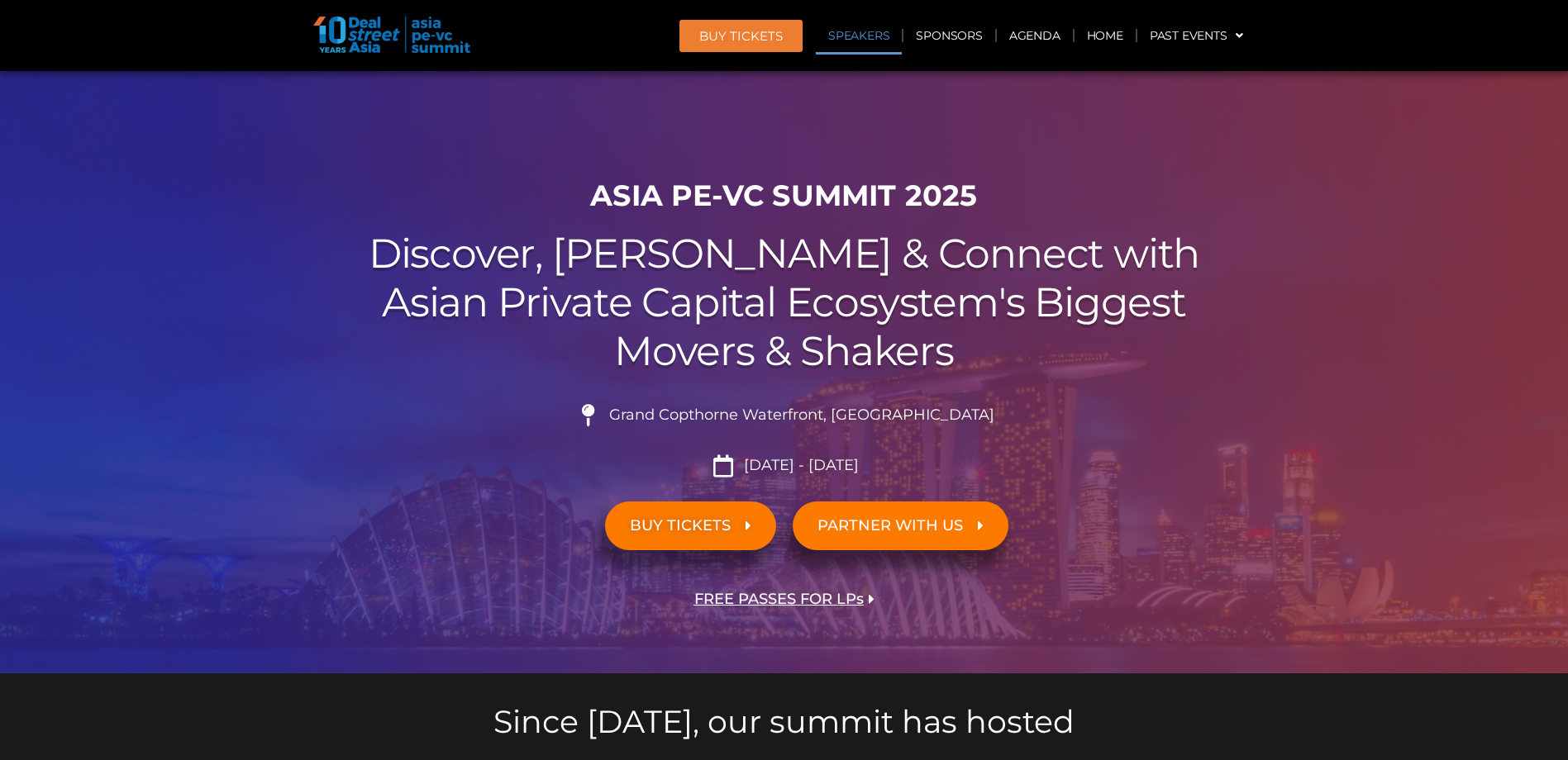
click at [886, 40] on link "Speakers" at bounding box center [858, 35] width 86 height 38
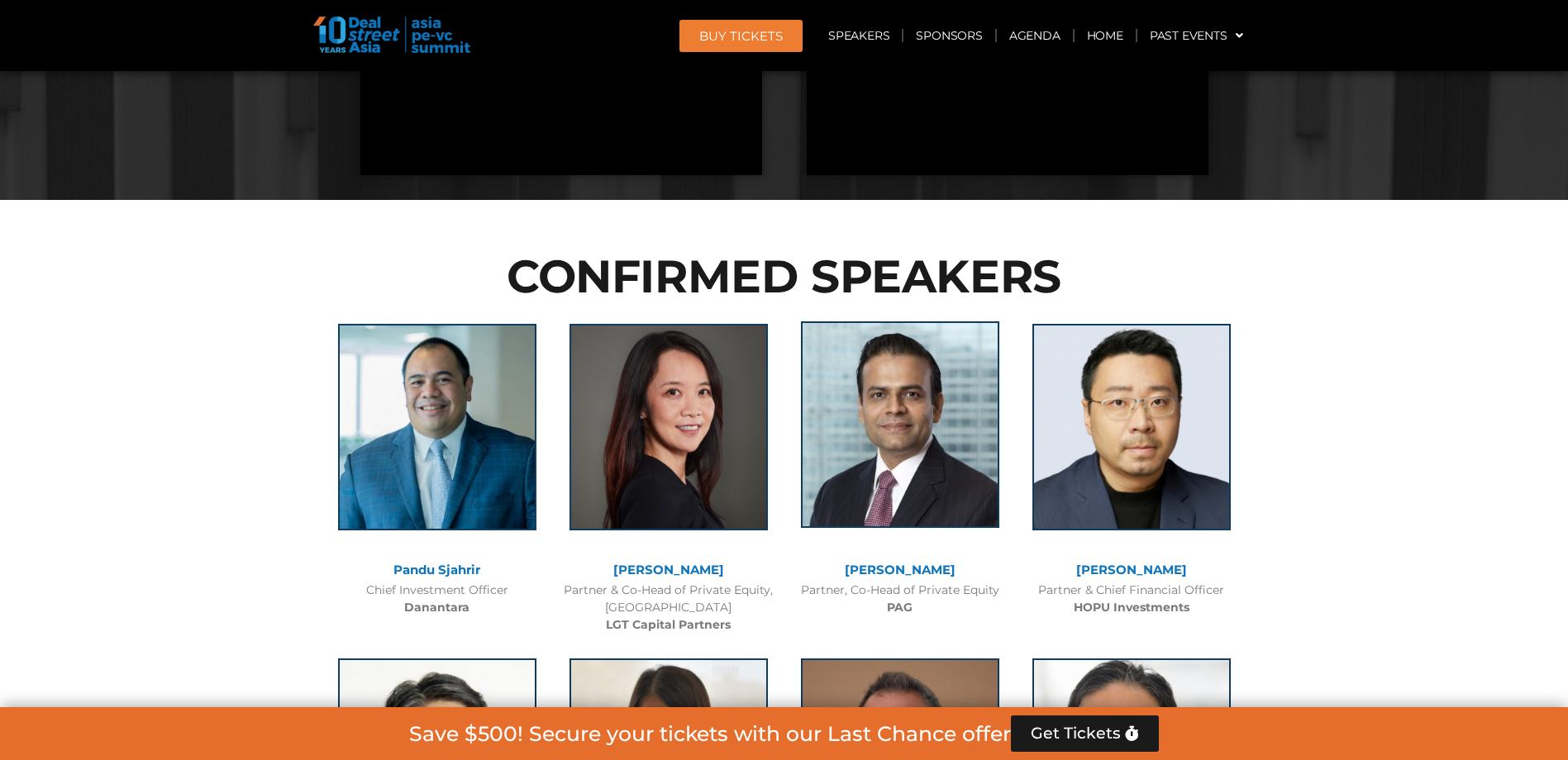
scroll to position [2176, 0]
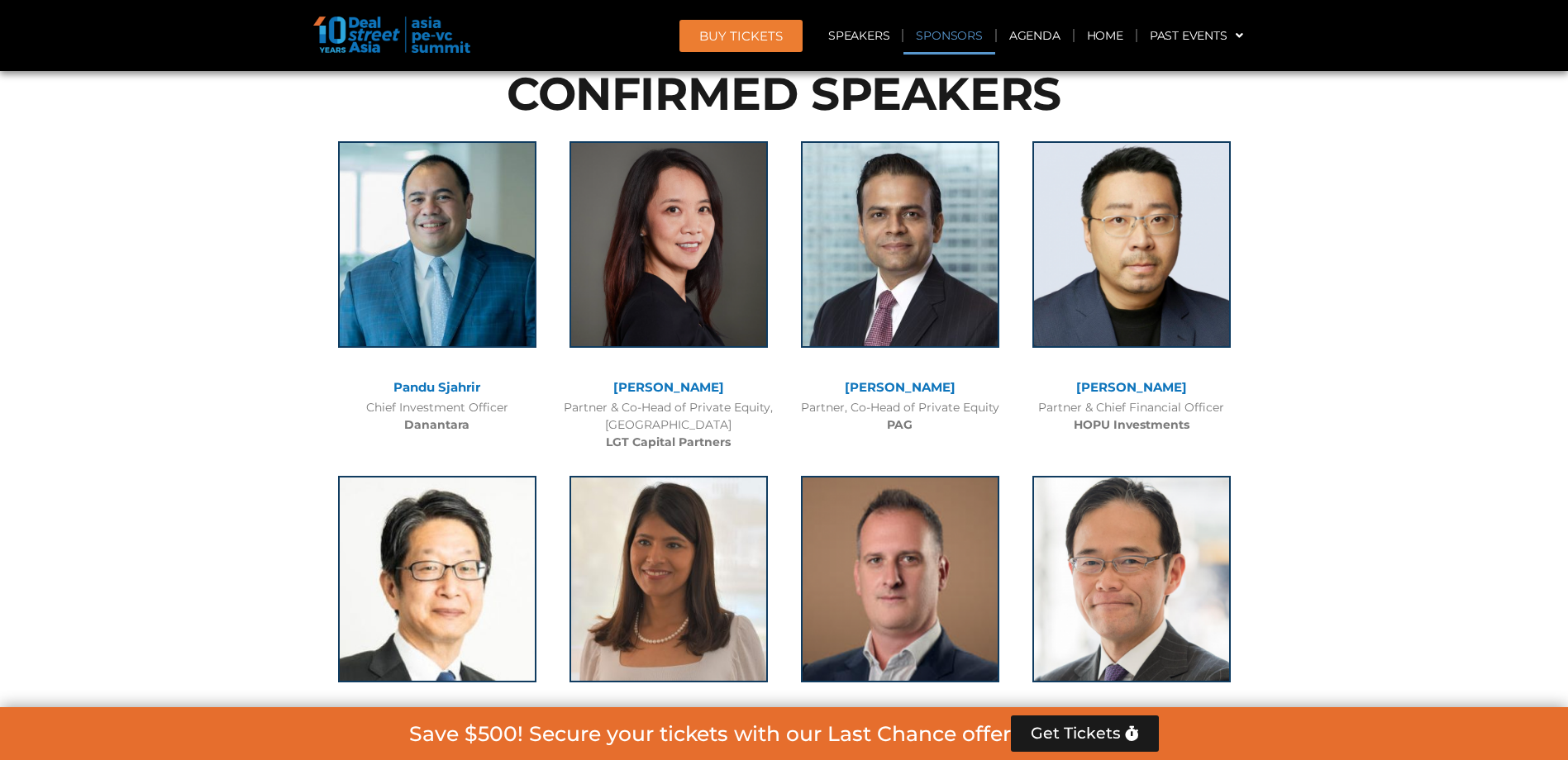
click at [926, 37] on link "Sponsors" at bounding box center [948, 35] width 91 height 38
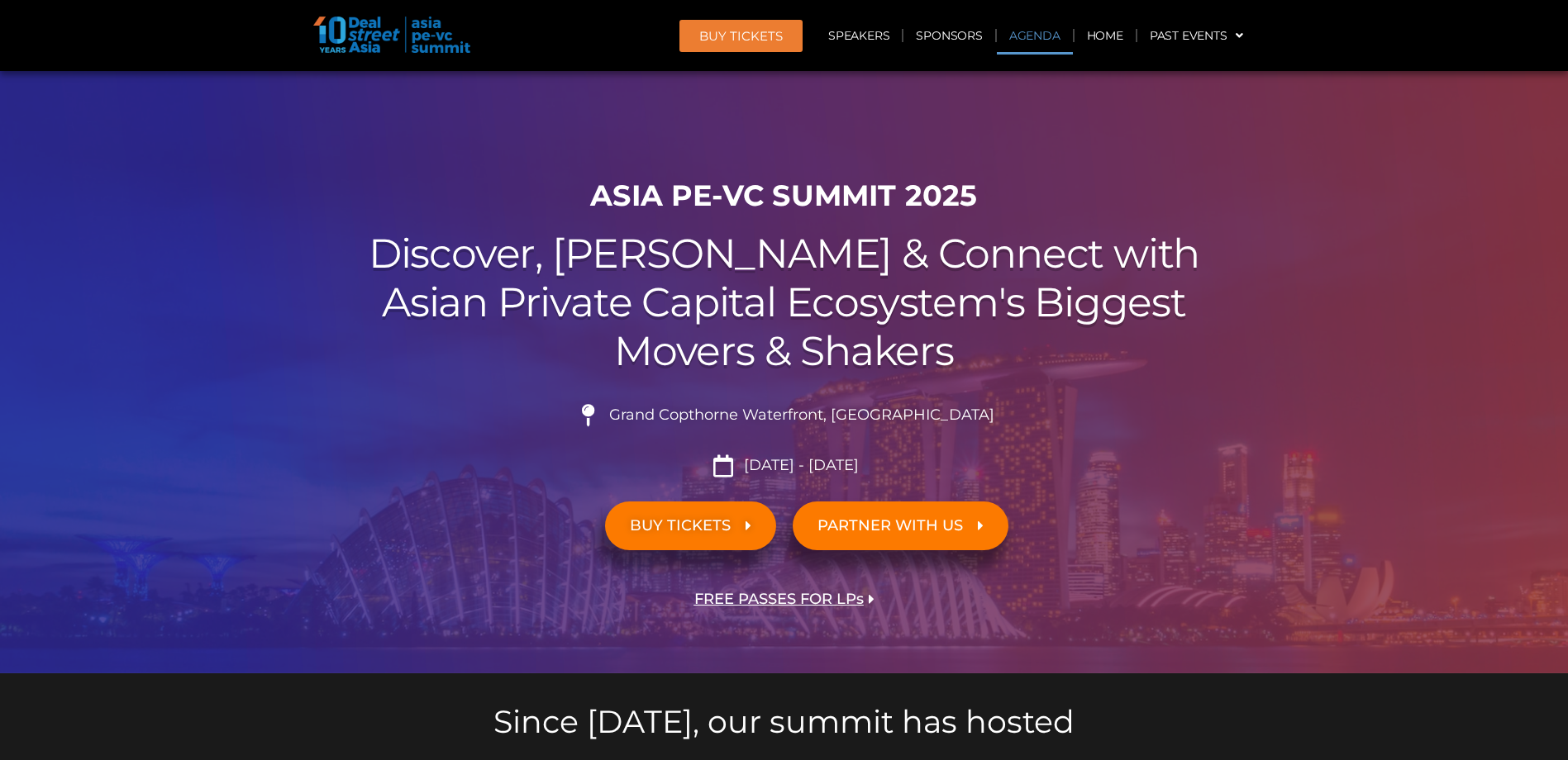
click at [1043, 42] on link "Agenda" at bounding box center [1035, 35] width 76 height 38
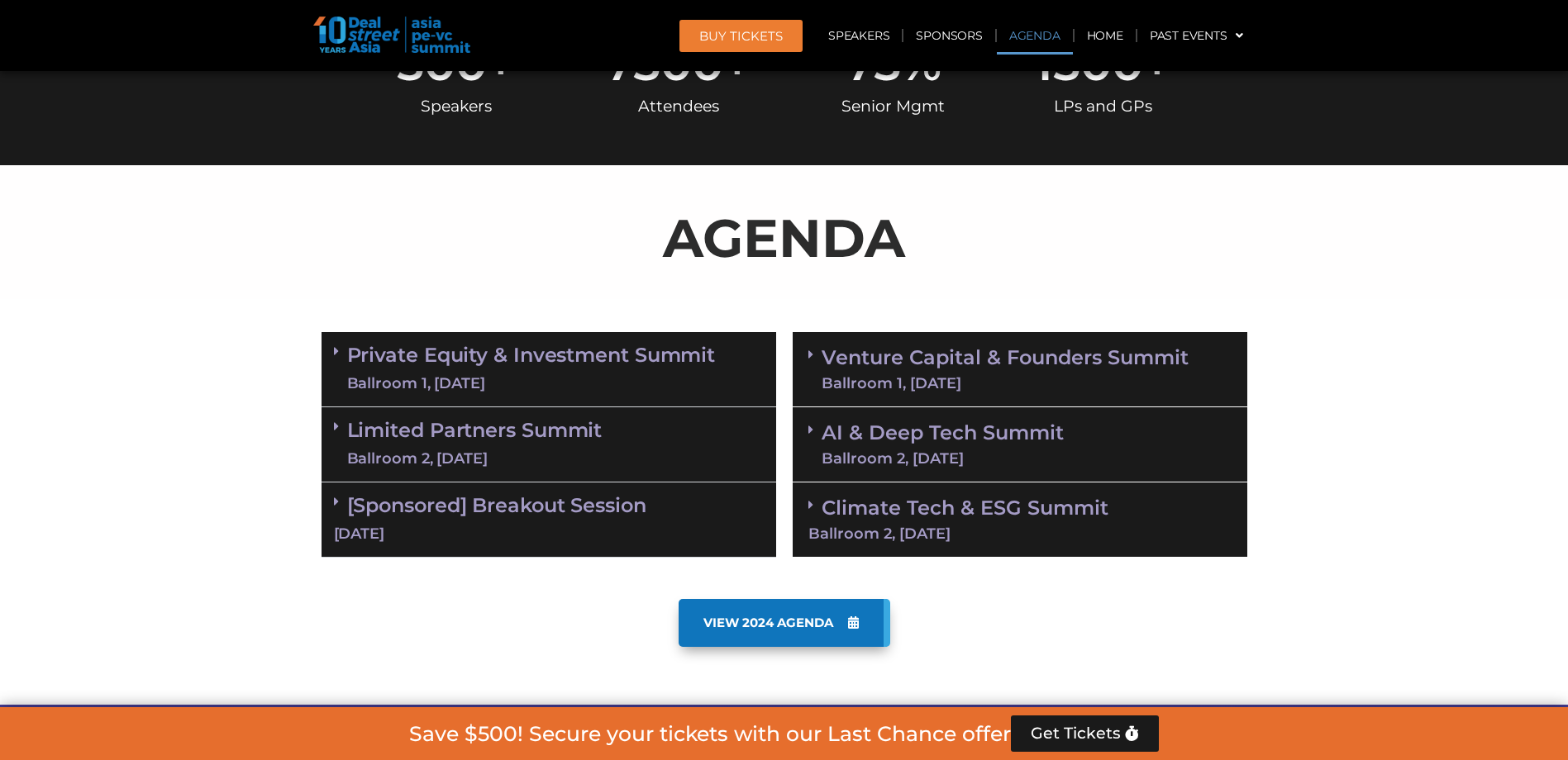
scroll to position [865, 0]
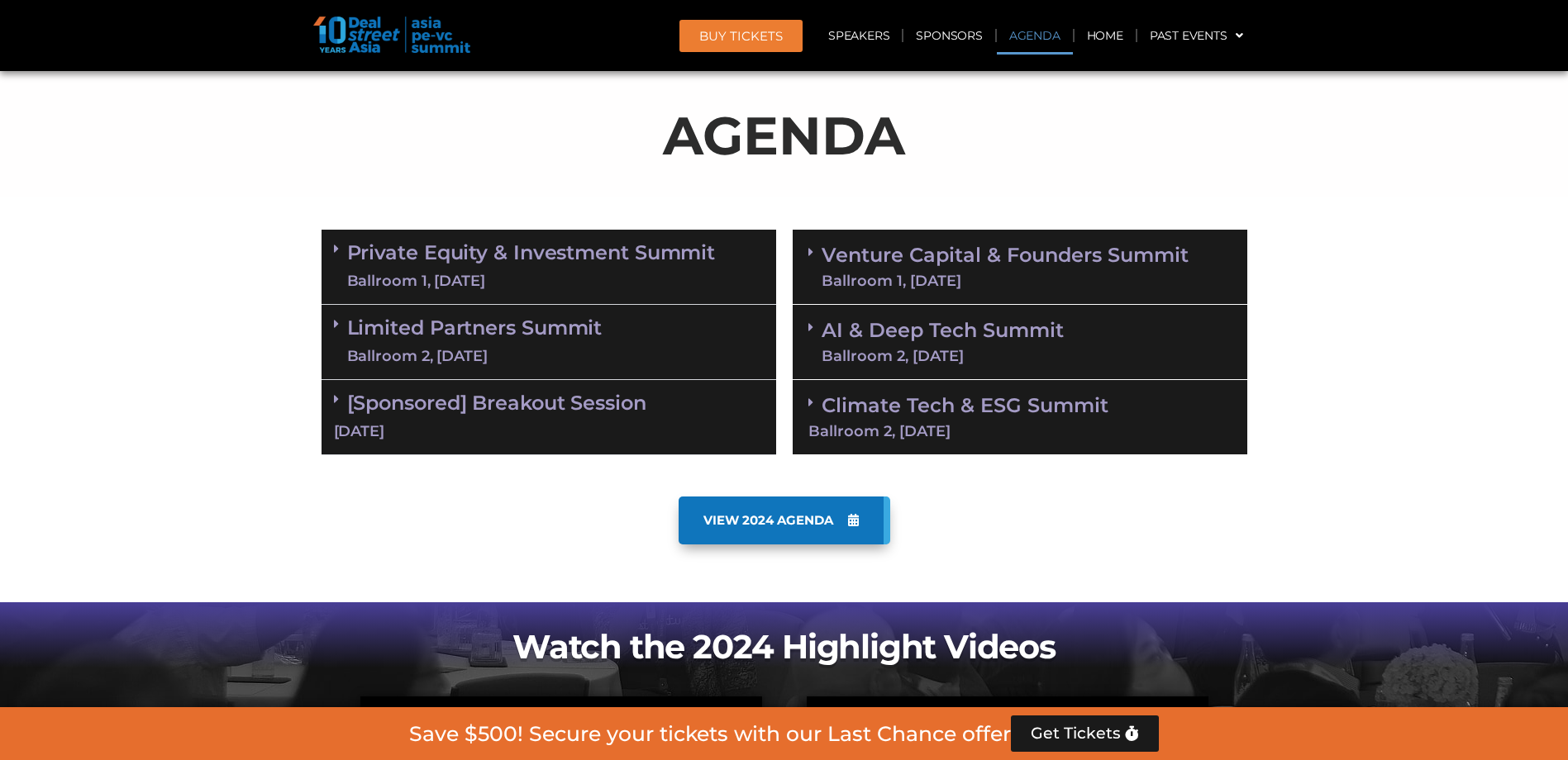
click at [799, 527] on span "VIEW 2024 AGENDA" at bounding box center [768, 520] width 130 height 15
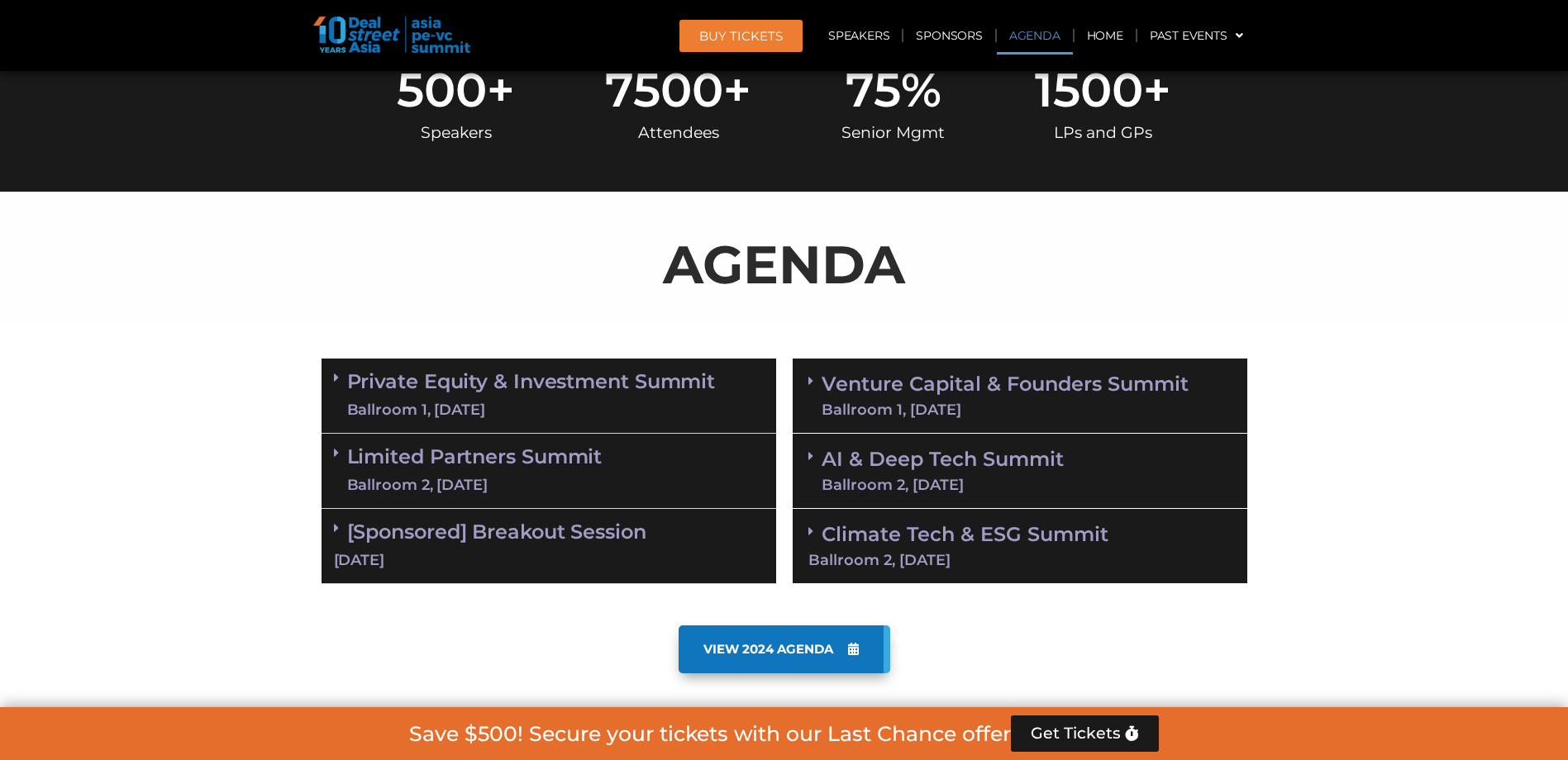
scroll to position [744, 0]
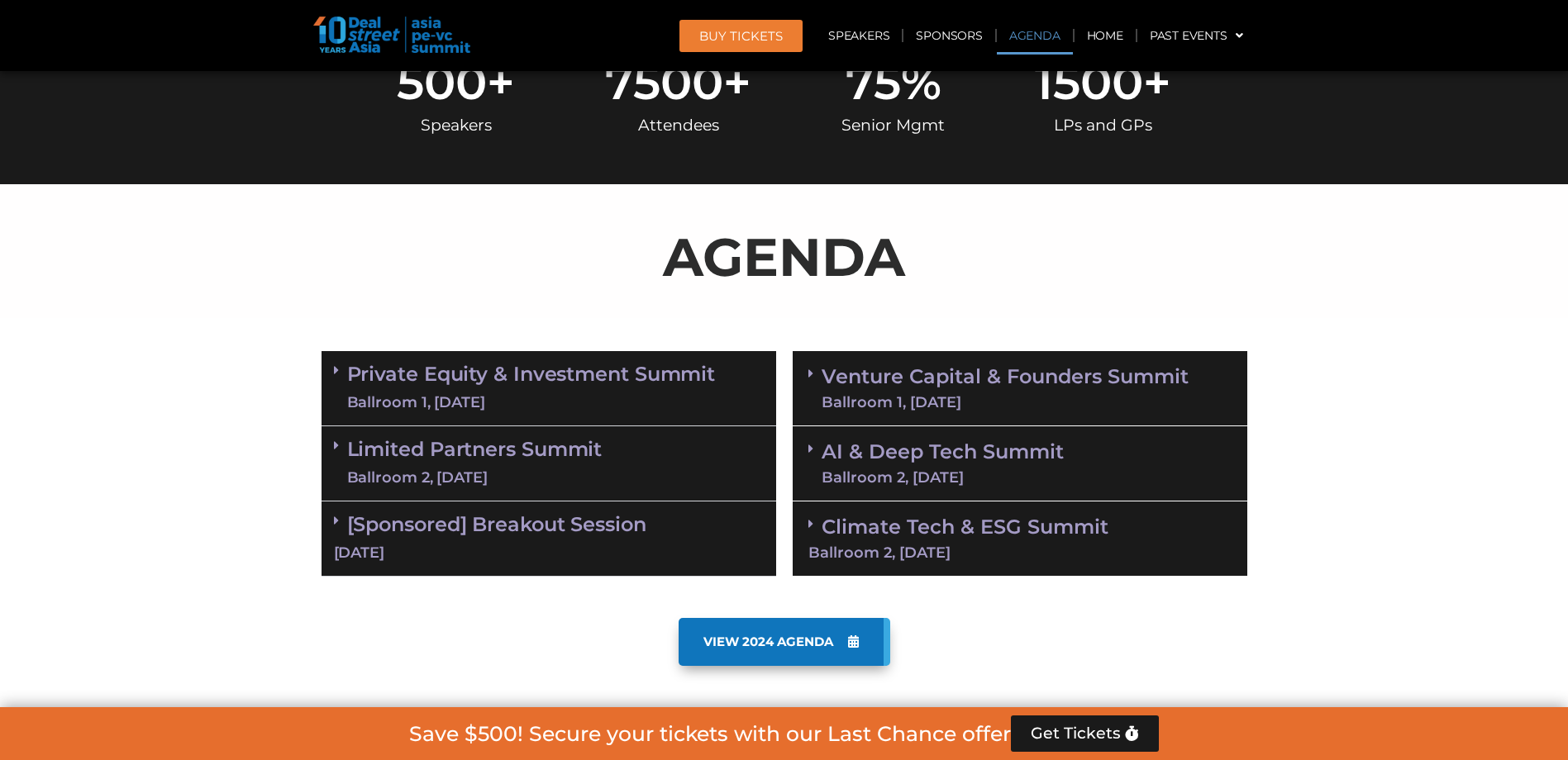
click at [903, 488] on div "AI & Deep Tech Summit Ballroom 2, 11 Sept" at bounding box center [1020, 465] width 455 height 76
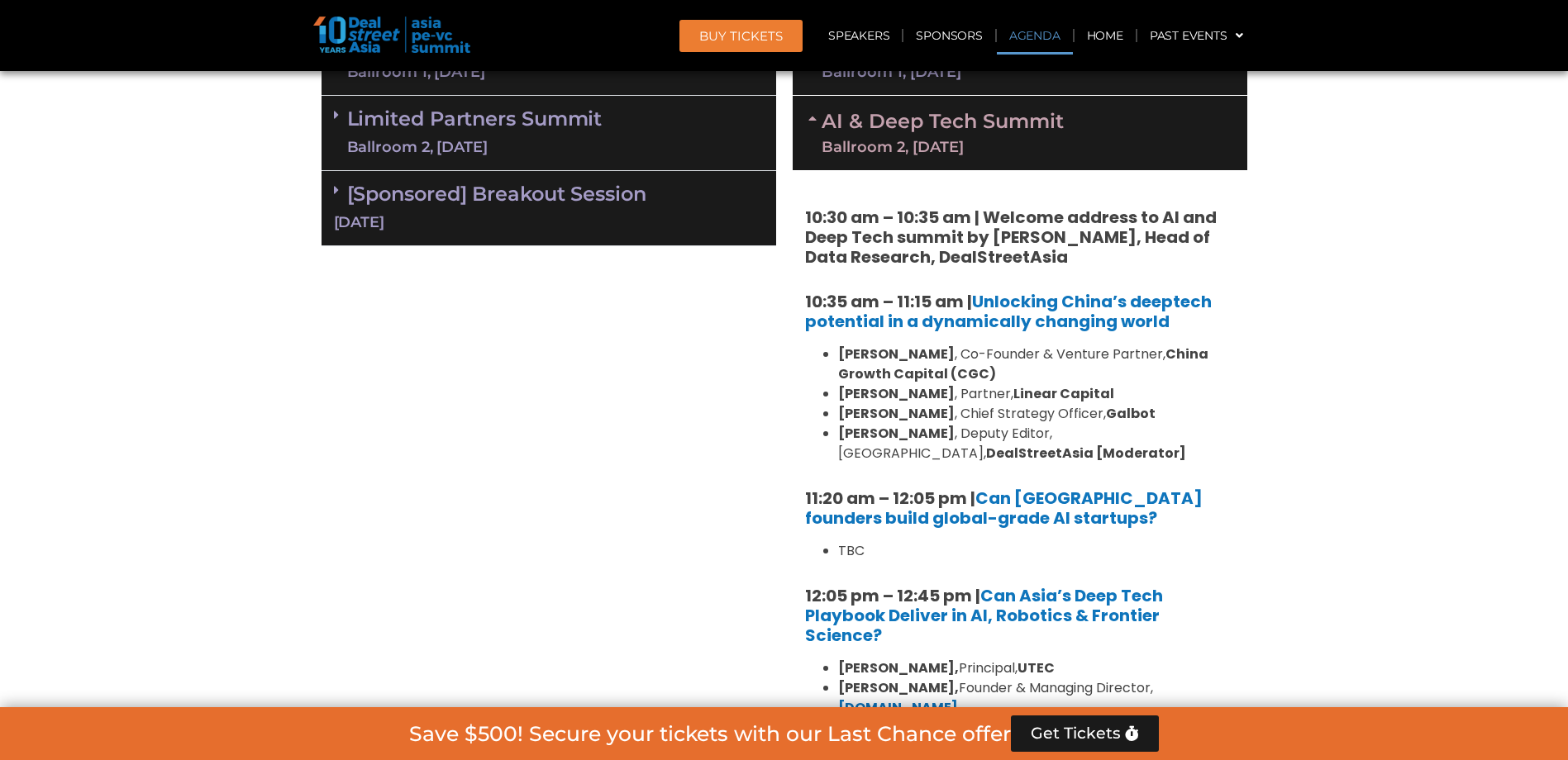
scroll to position [1488, 0]
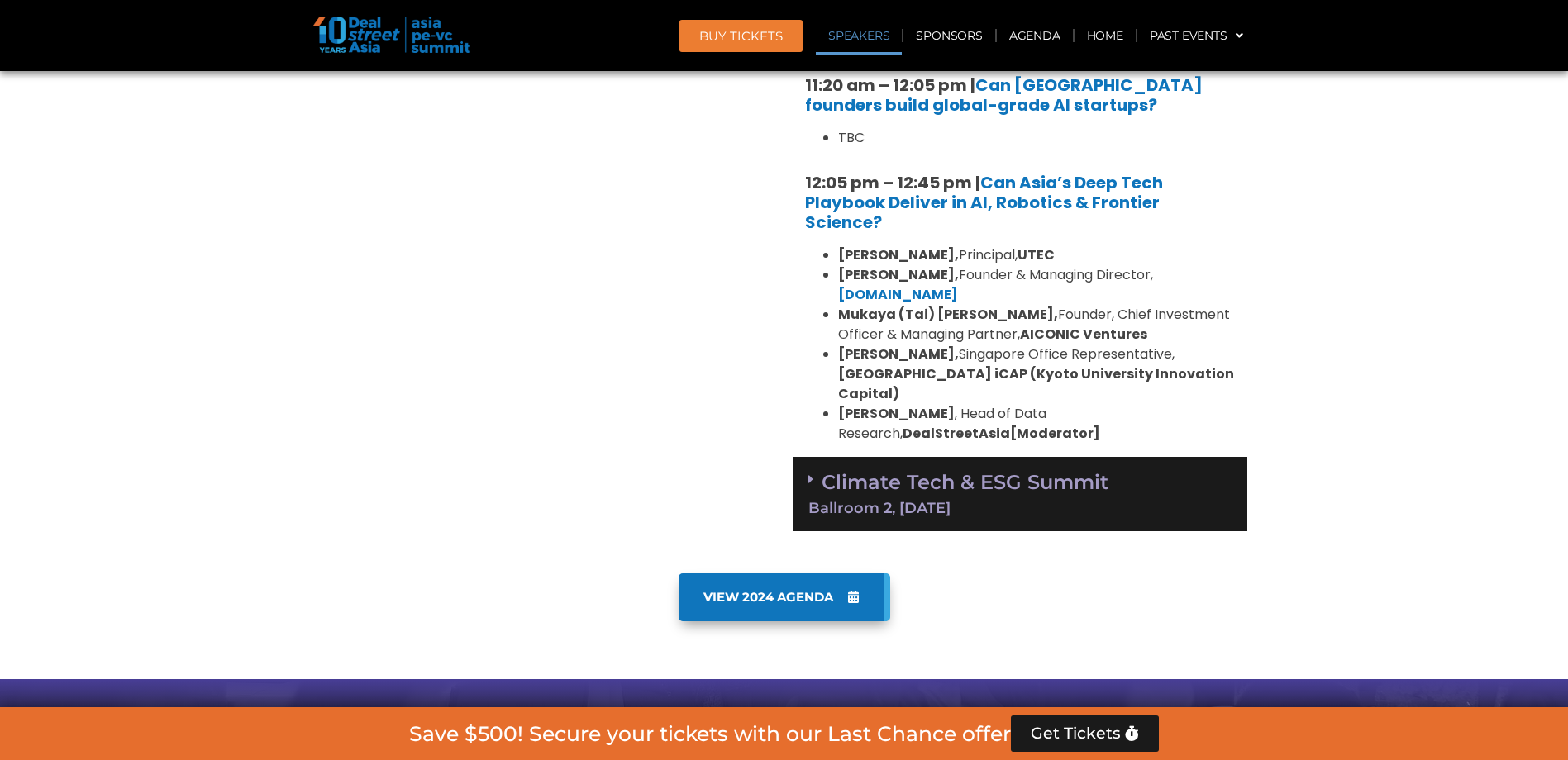
click at [889, 506] on div "Climate Tech & ESG Summit Ballroom 2, 11 Sept" at bounding box center [1020, 495] width 455 height 76
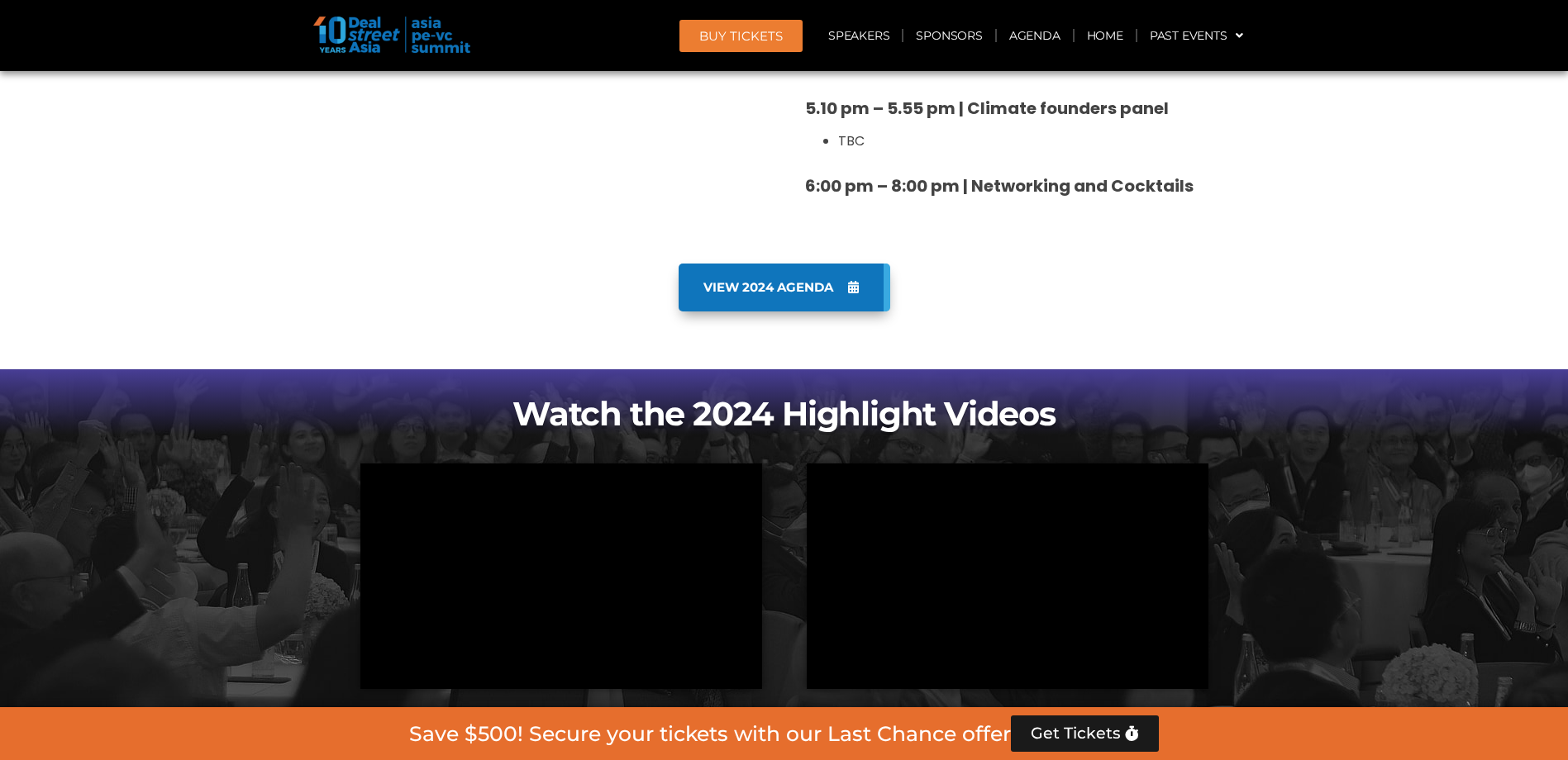
scroll to position [2479, 0]
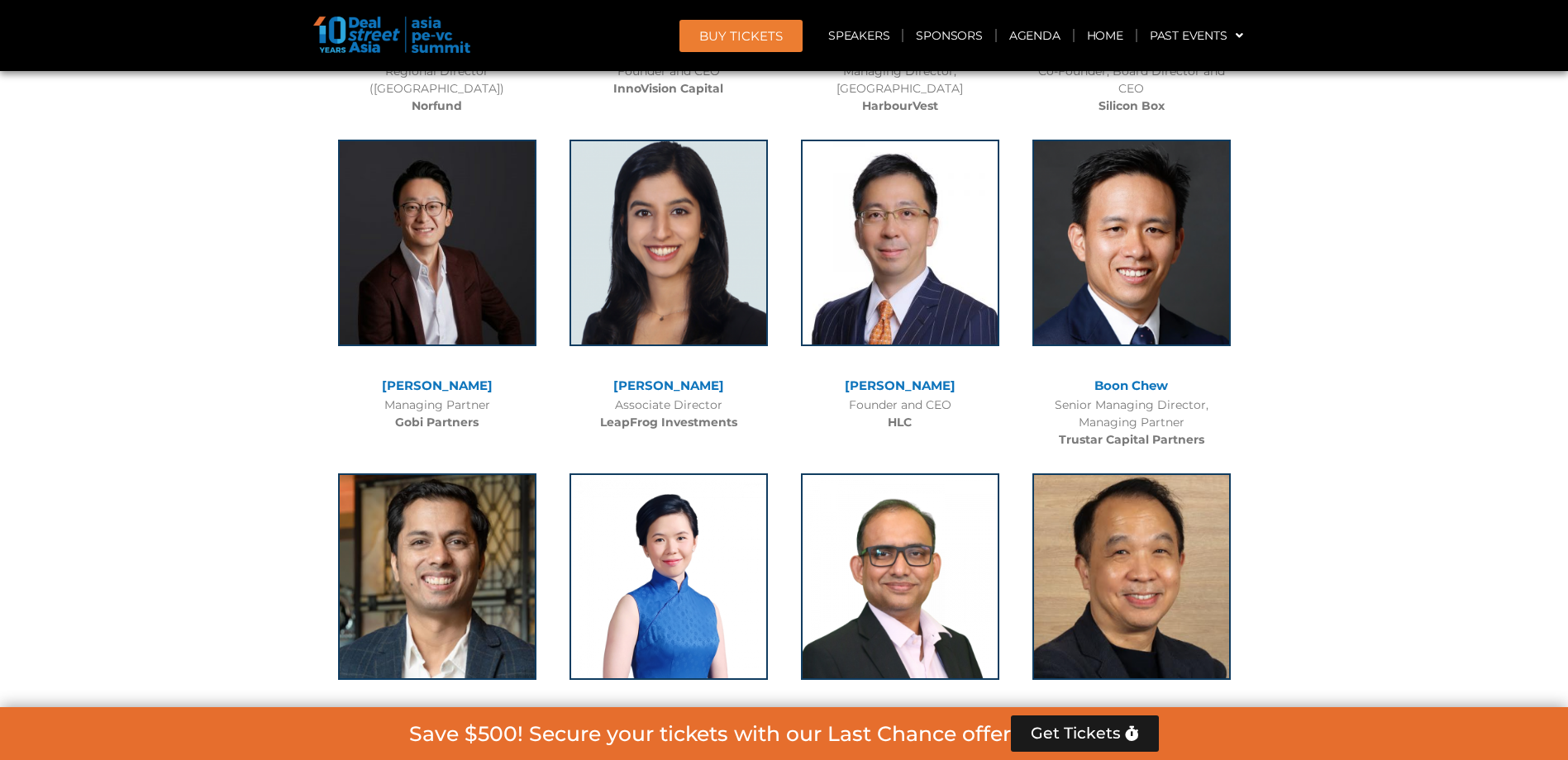
scroll to position [8595, 0]
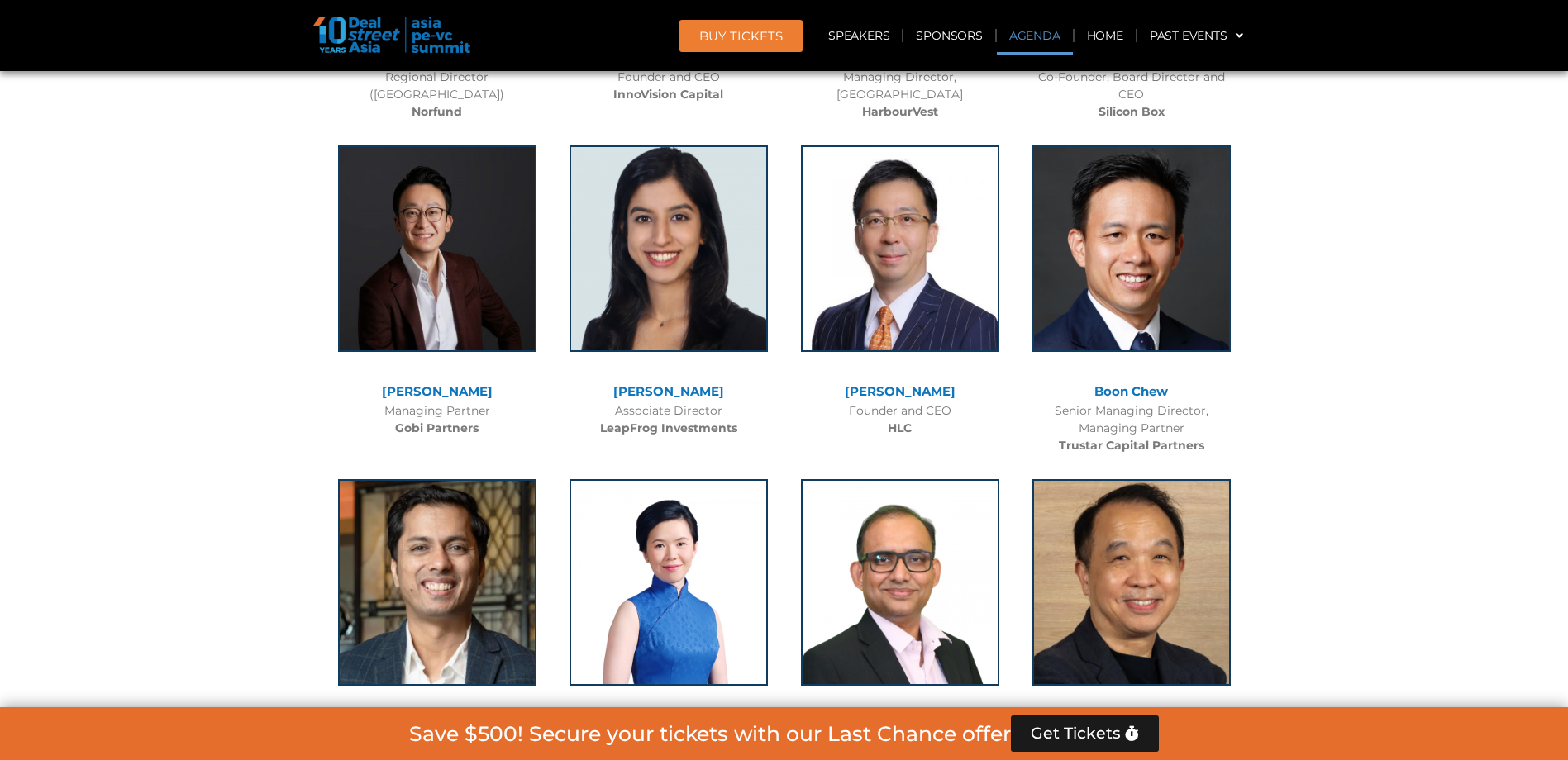
click at [1057, 35] on link "Agenda" at bounding box center [1035, 35] width 76 height 38
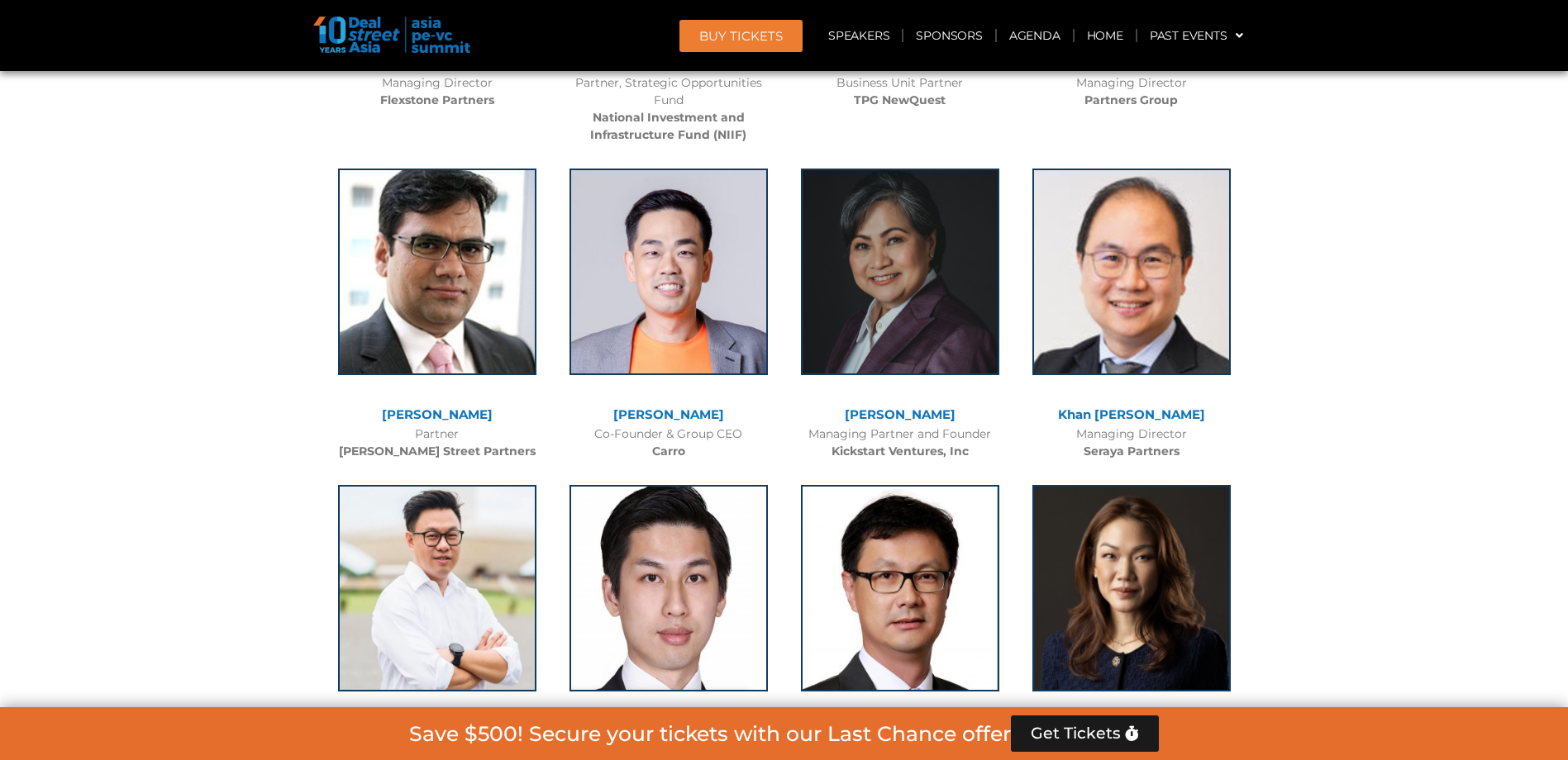
scroll to position [865, 0]
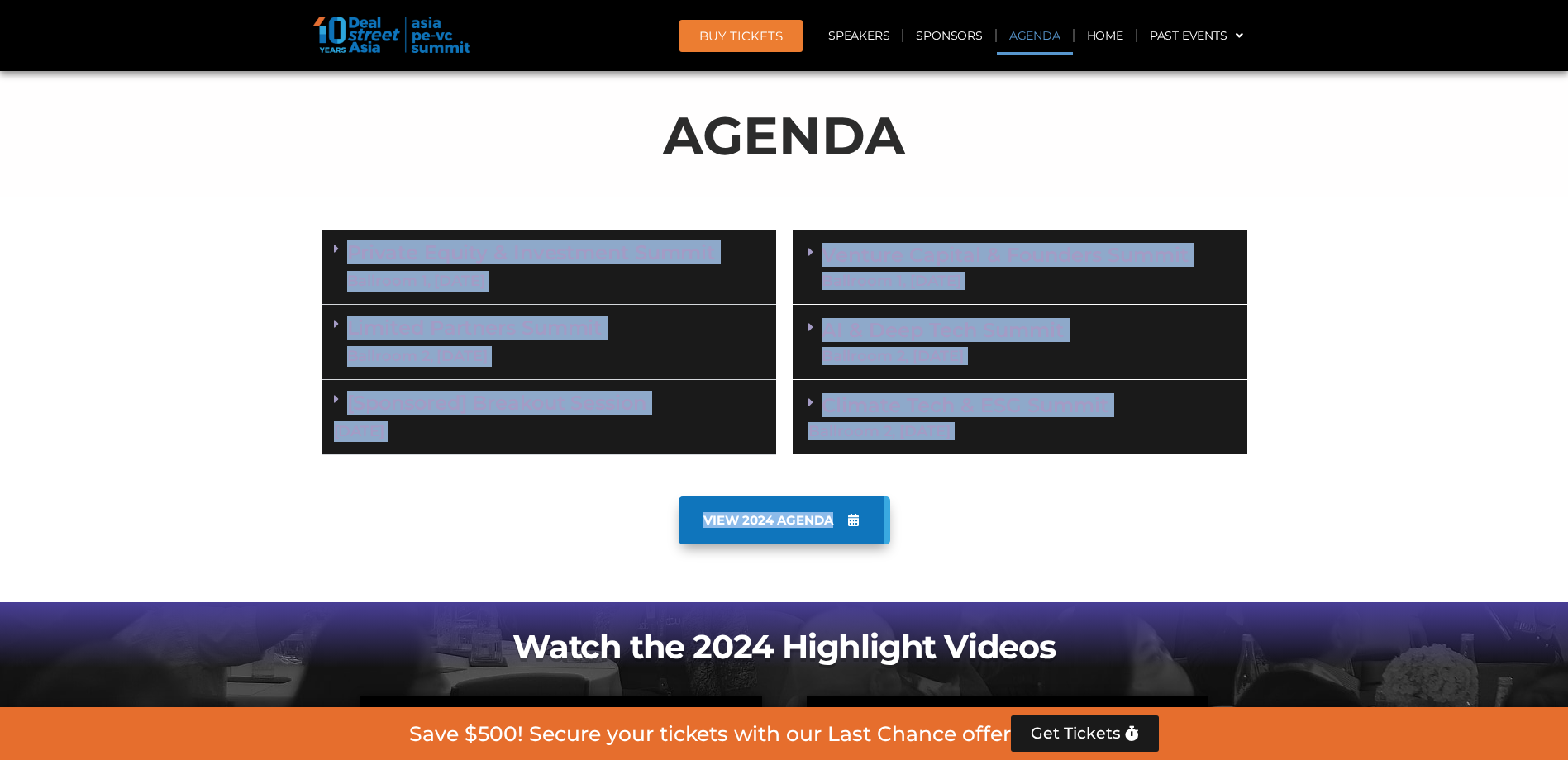
drag, startPoint x: 1192, startPoint y: 466, endPoint x: 274, endPoint y: 239, distance: 945.6
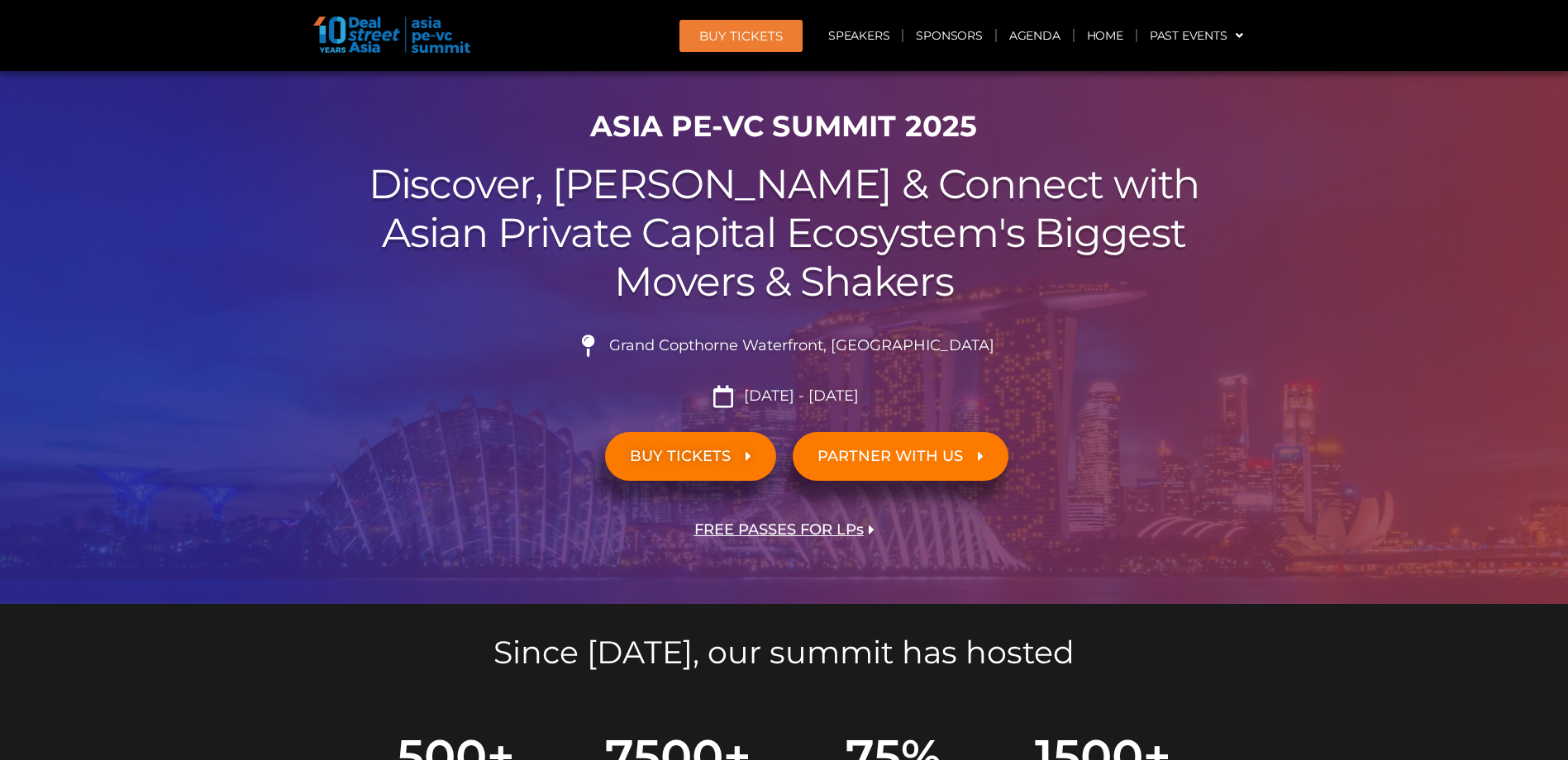
scroll to position [0, 0]
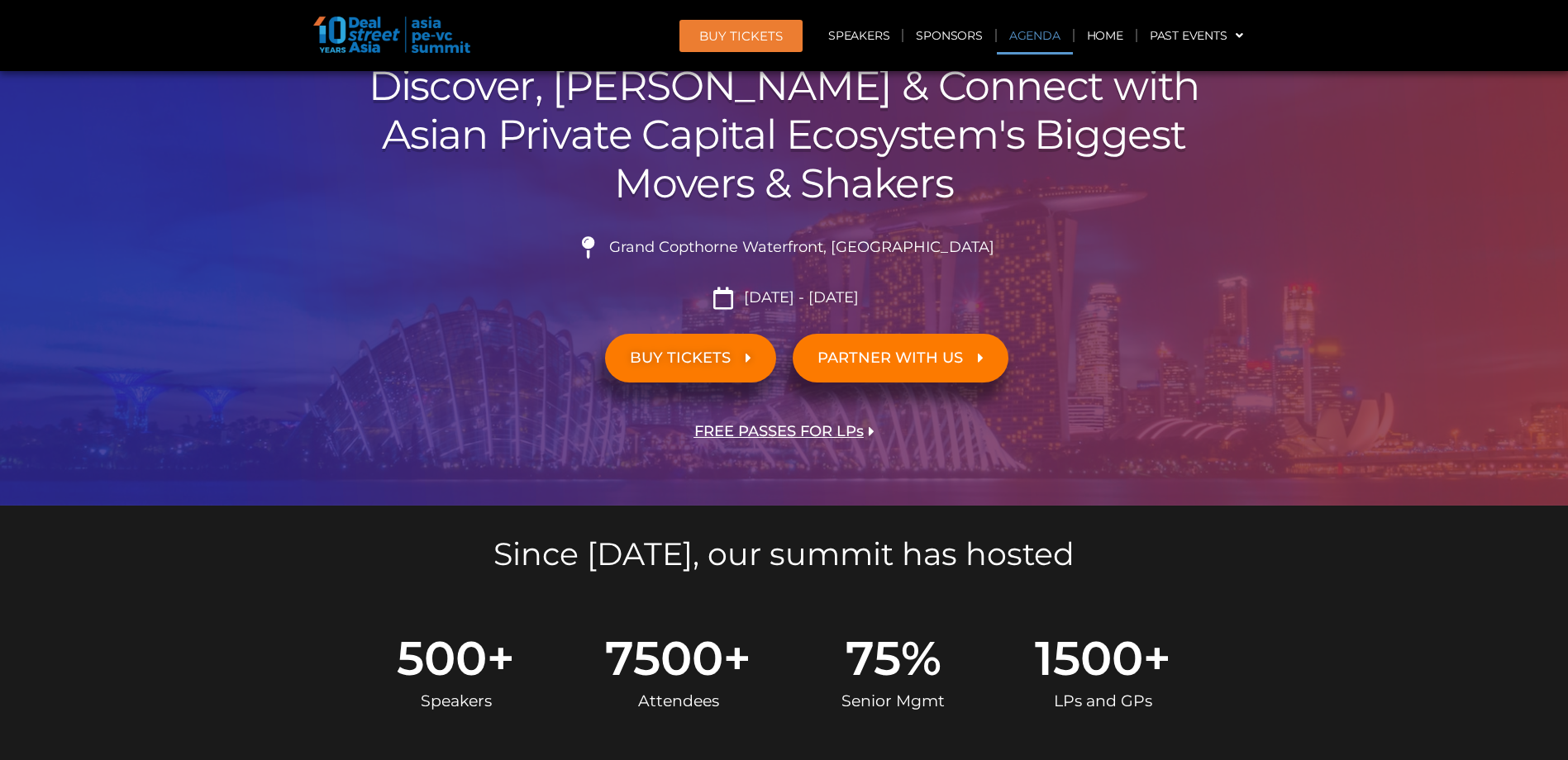
scroll to position [83, 0]
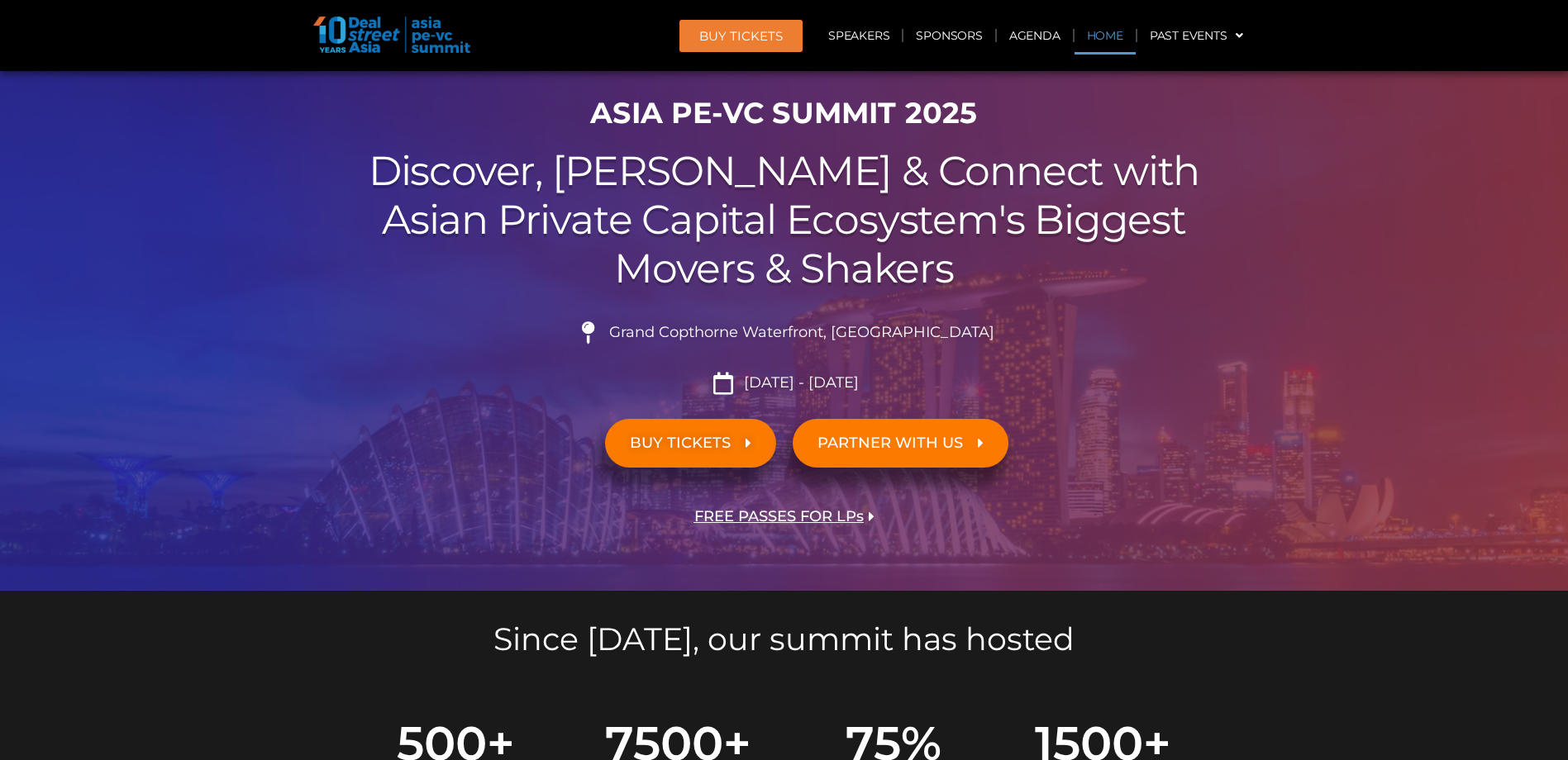
click at [1105, 40] on link "Home" at bounding box center [1105, 35] width 61 height 38
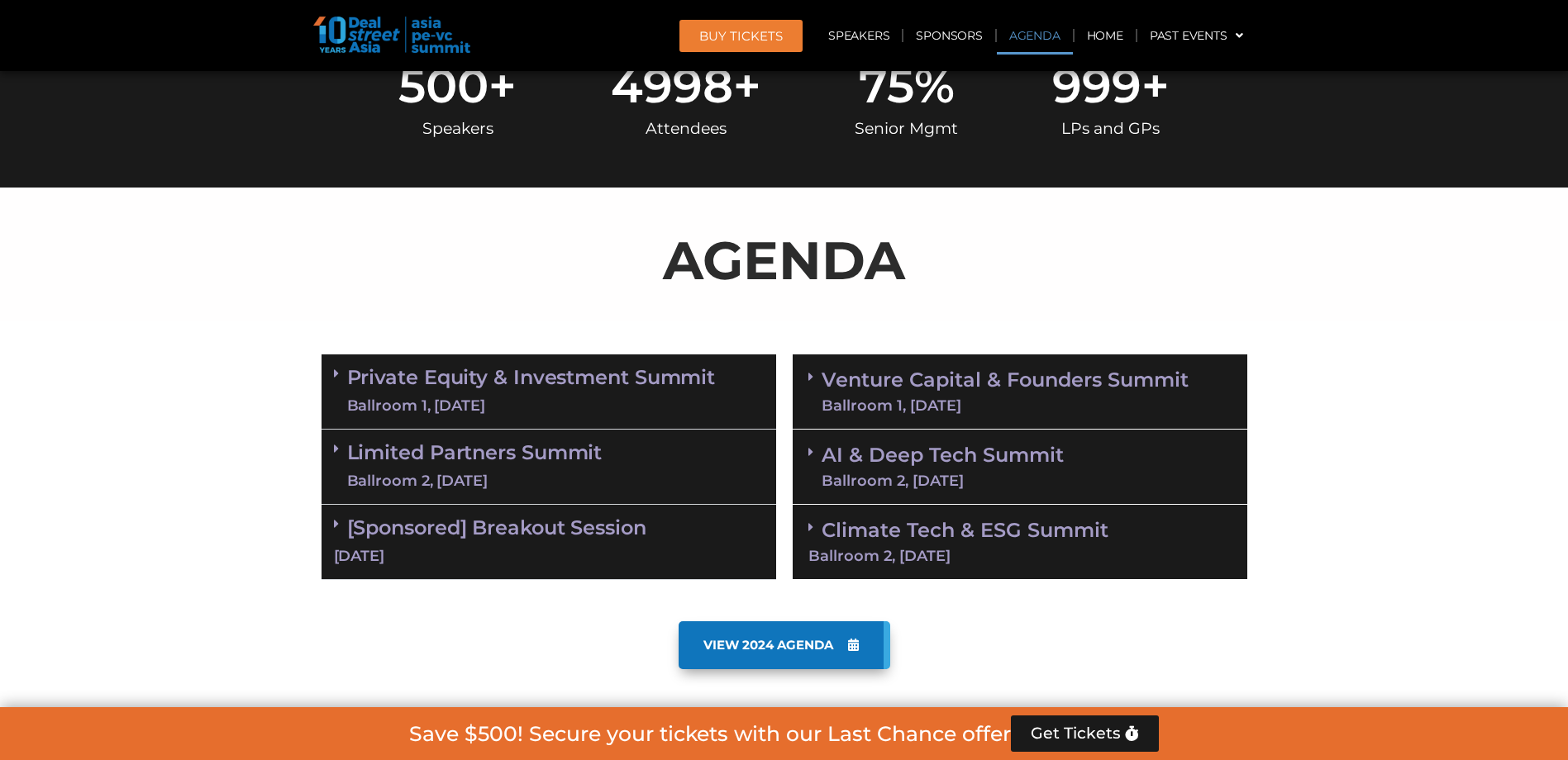
scroll to position [827, 0]
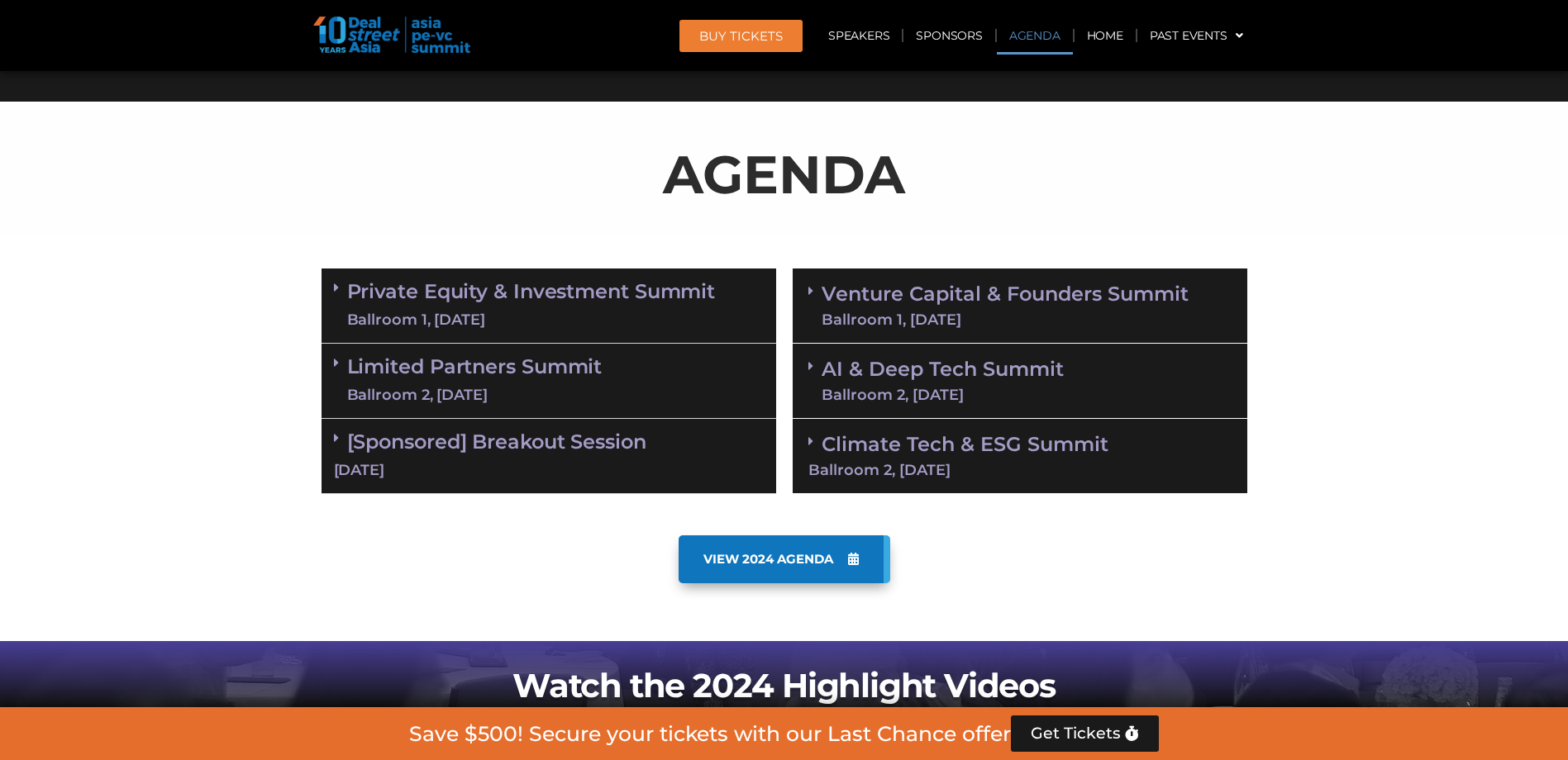
click at [545, 559] on div "VIEW 2024 AGENDA" at bounding box center [784, 559] width 926 height 48
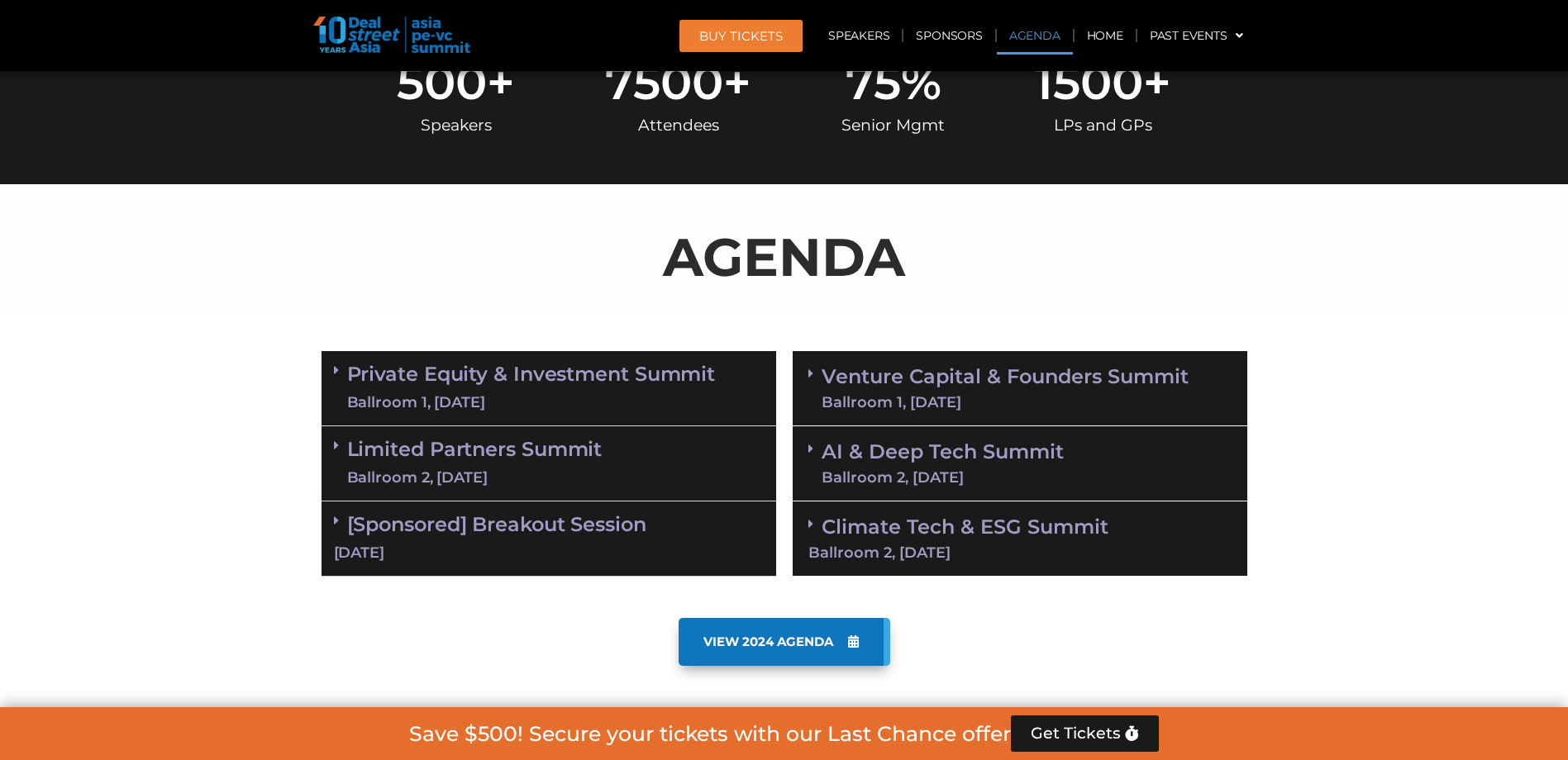
scroll to position [248, 0]
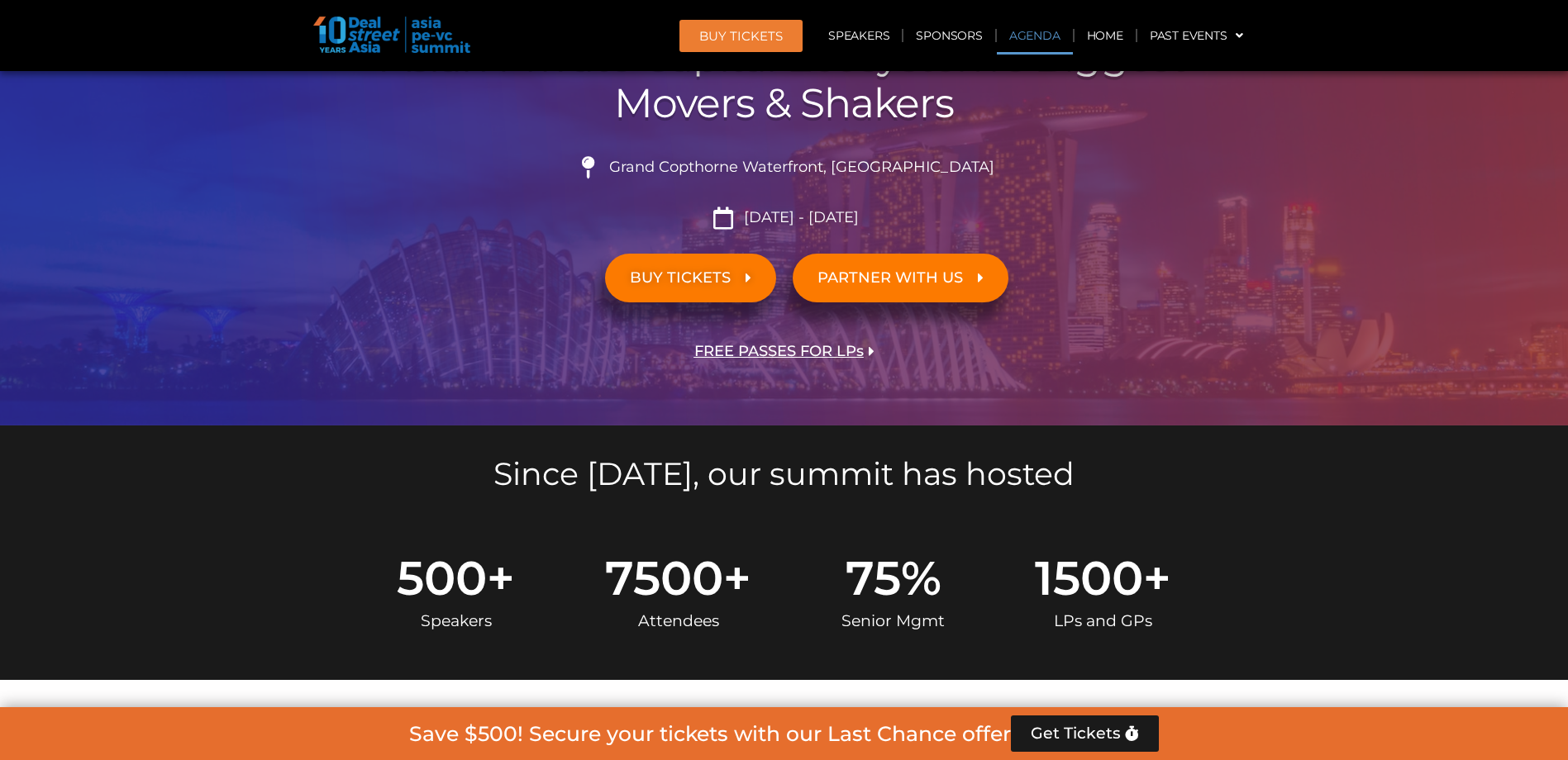
click at [1027, 41] on link "Agenda" at bounding box center [1035, 35] width 76 height 38
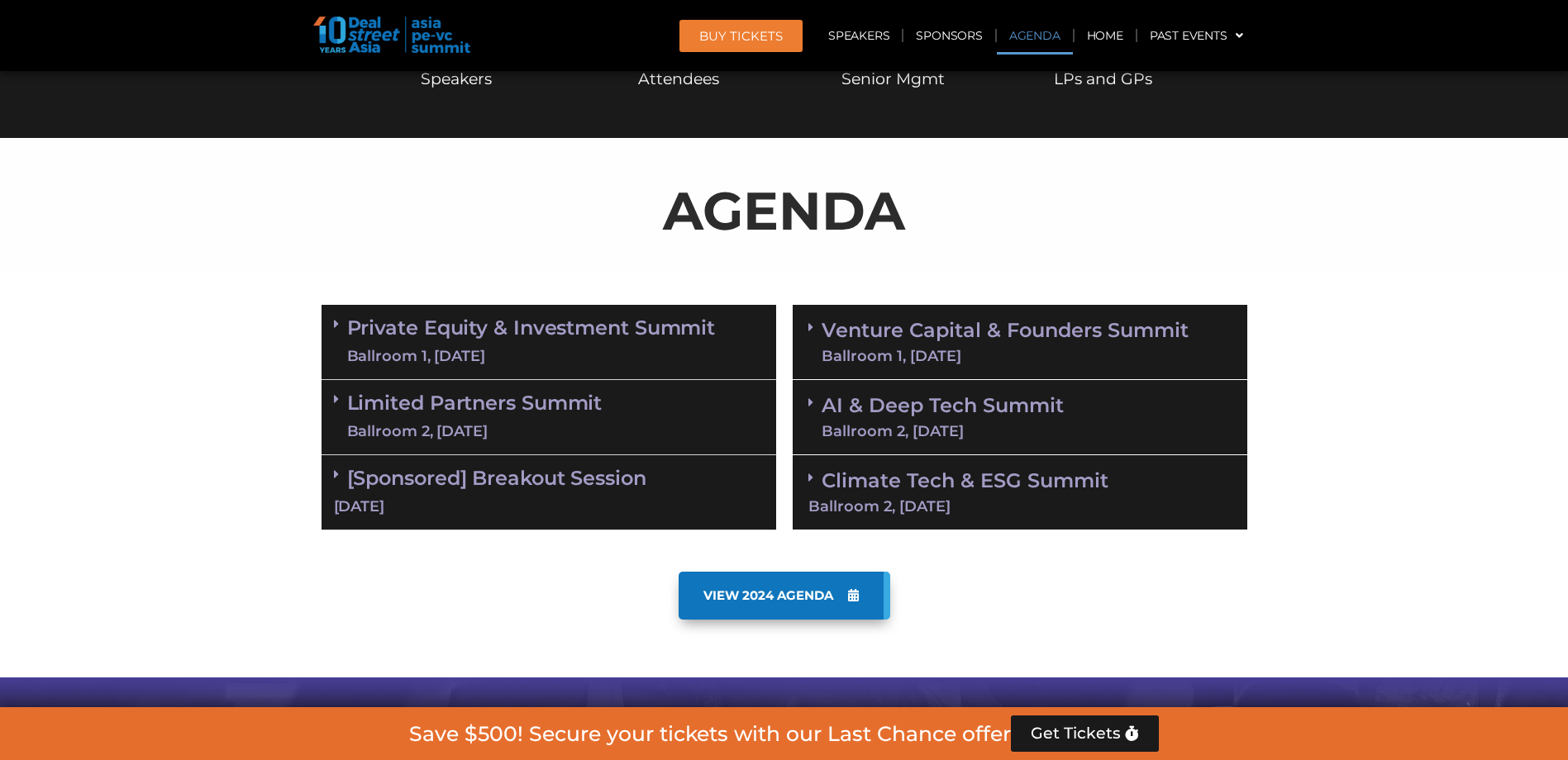
scroll to position [865, 0]
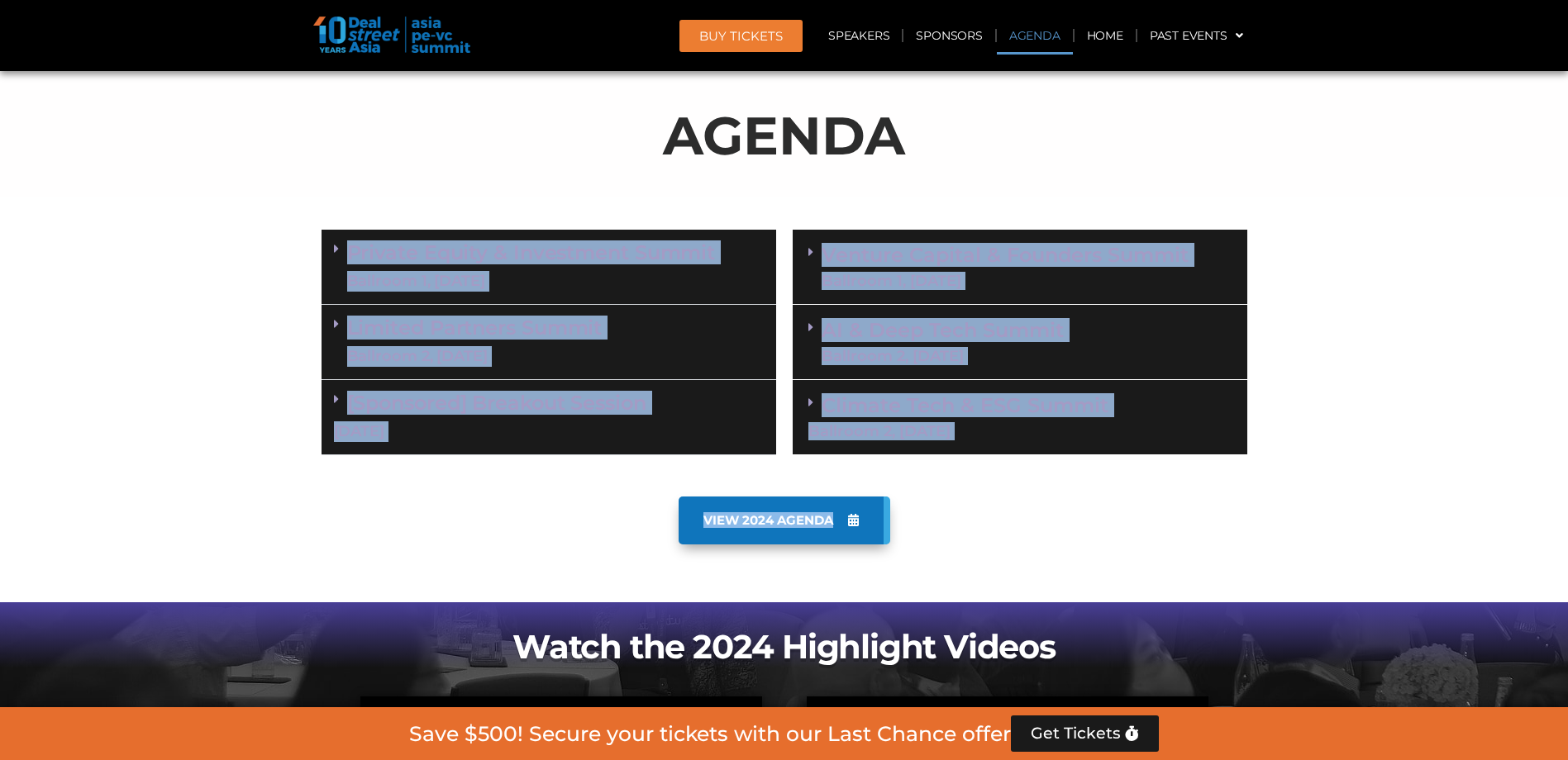
drag, startPoint x: 1061, startPoint y: 483, endPoint x: 306, endPoint y: 248, distance: 790.7
drag, startPoint x: 306, startPoint y: 248, endPoint x: 220, endPoint y: 395, distance: 170.3
click at [220, 395] on section "Private Equity & Investment Summit Ballroom 1, 10 Sept 8:00 am – 9:00 am | Regi…" at bounding box center [784, 342] width 1568 height 242
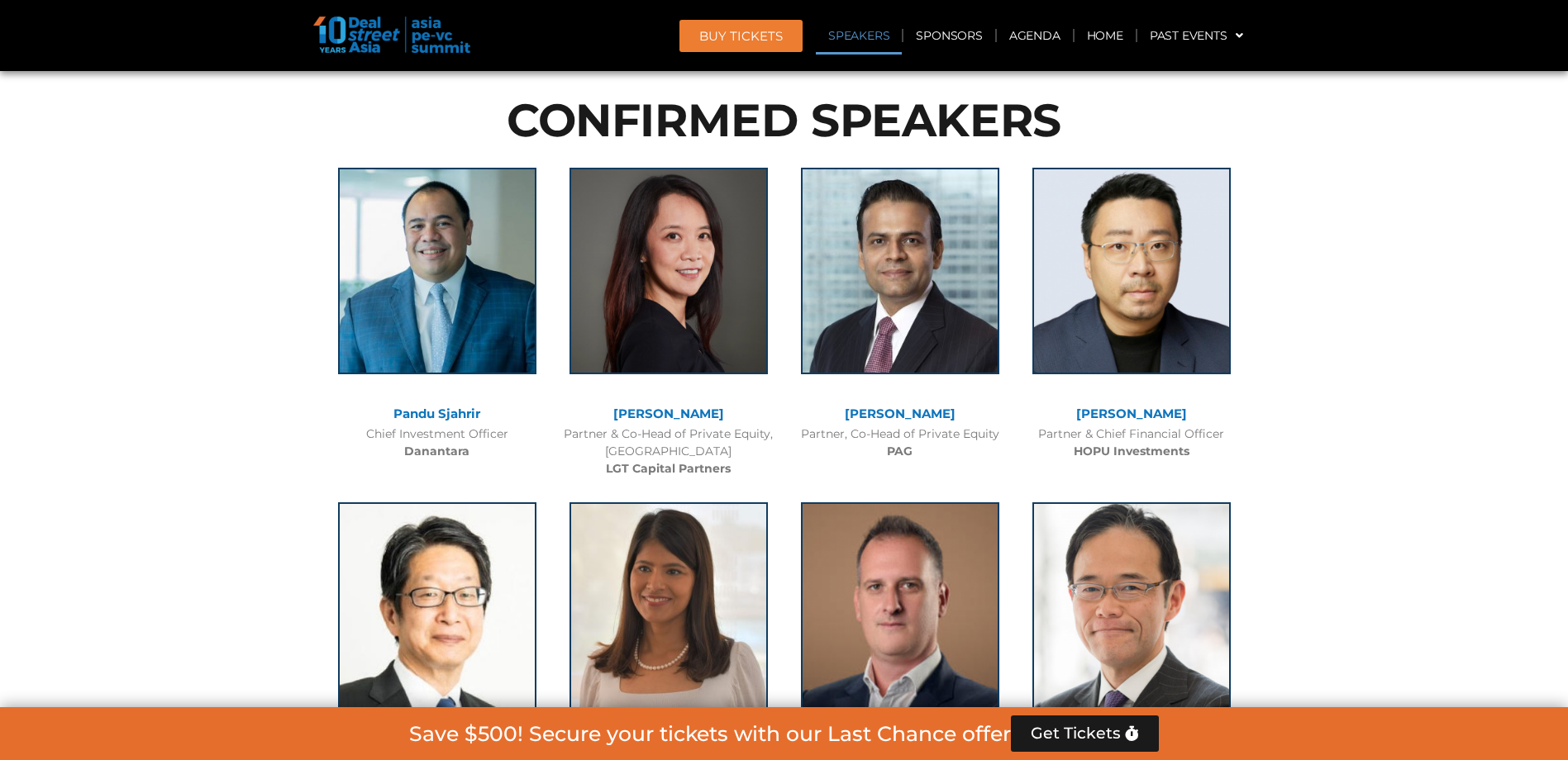
scroll to position [1775, 0]
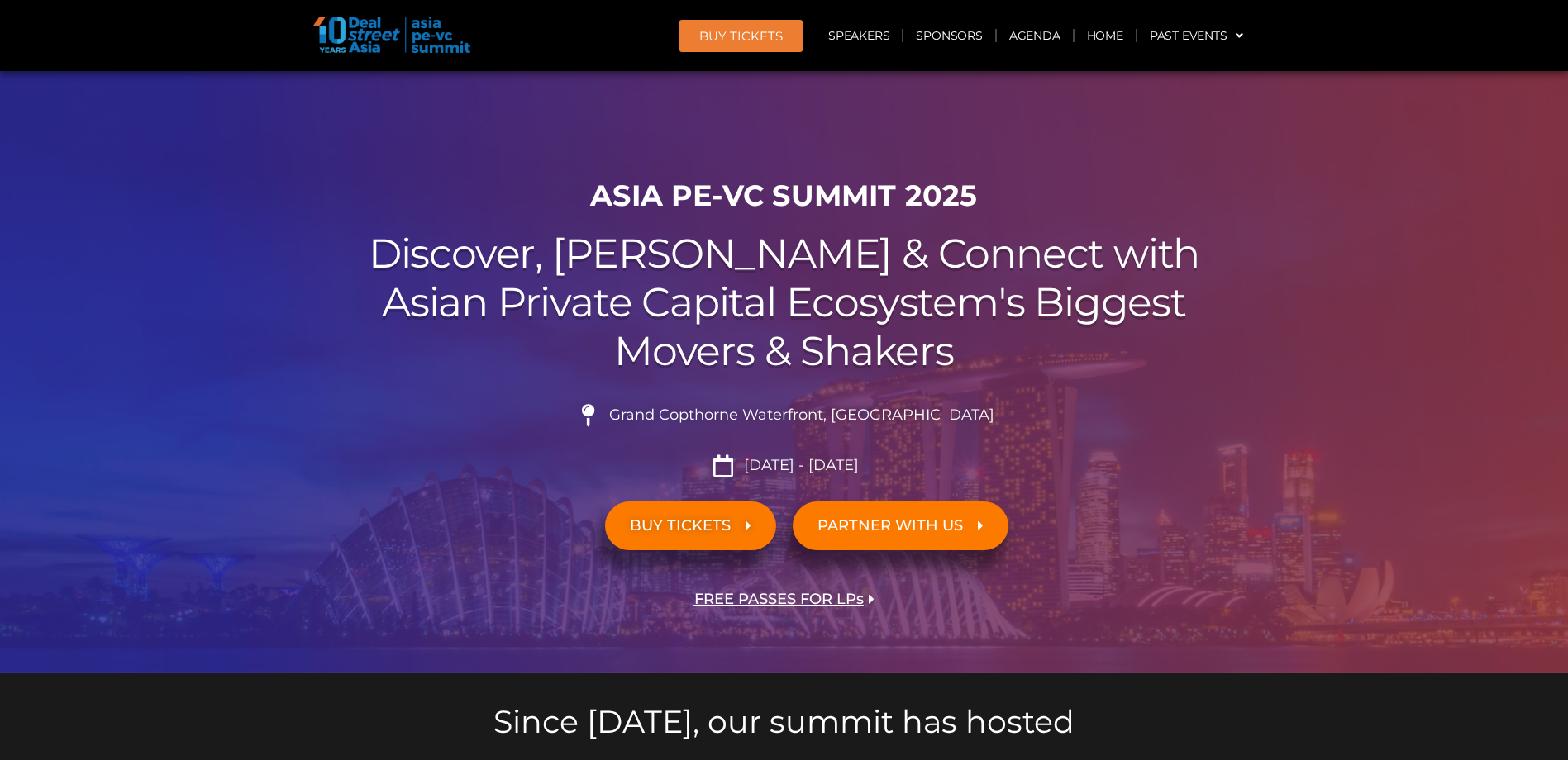
click at [1208, 448] on ul "Grand Copthorne Waterfront, [GEOGRAPHIC_DATA]​ [DATE] - [DATE]" at bounding box center [784, 440] width 926 height 73
